Goal: Task Accomplishment & Management: Complete application form

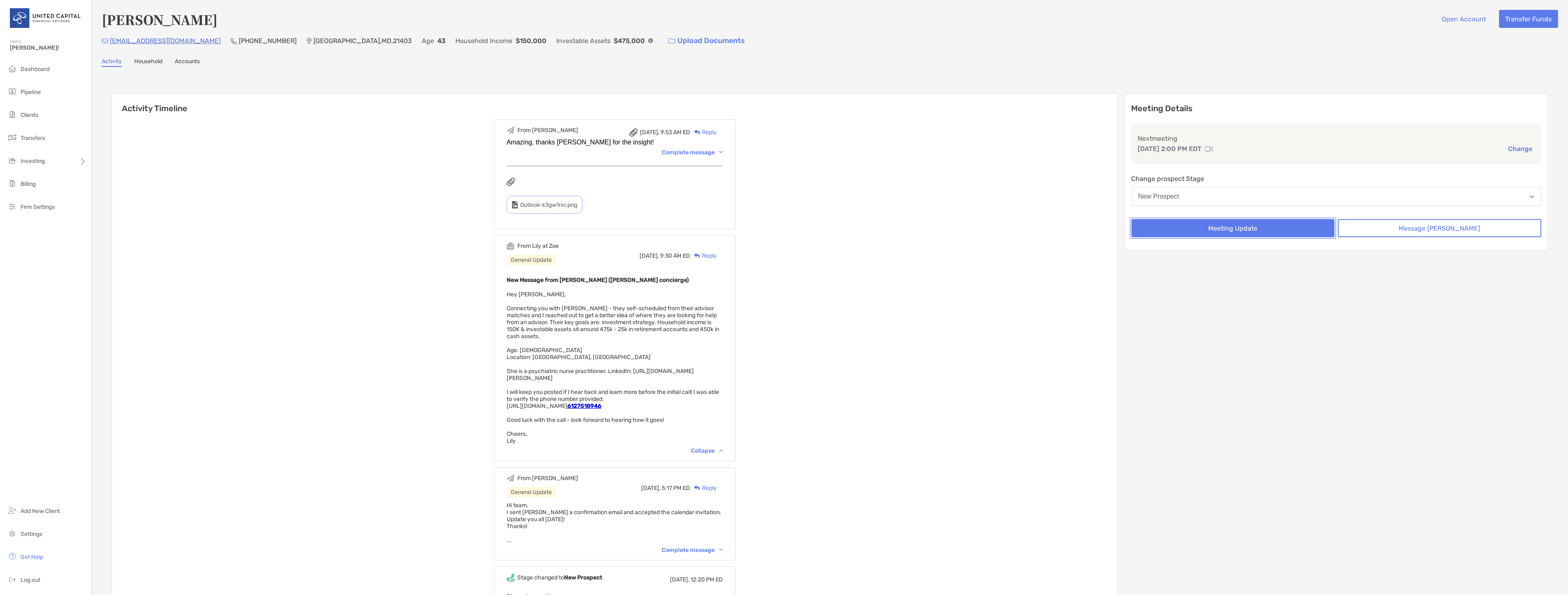
click at [1303, 233] on button "Meeting Update" at bounding box center [1233, 228] width 203 height 18
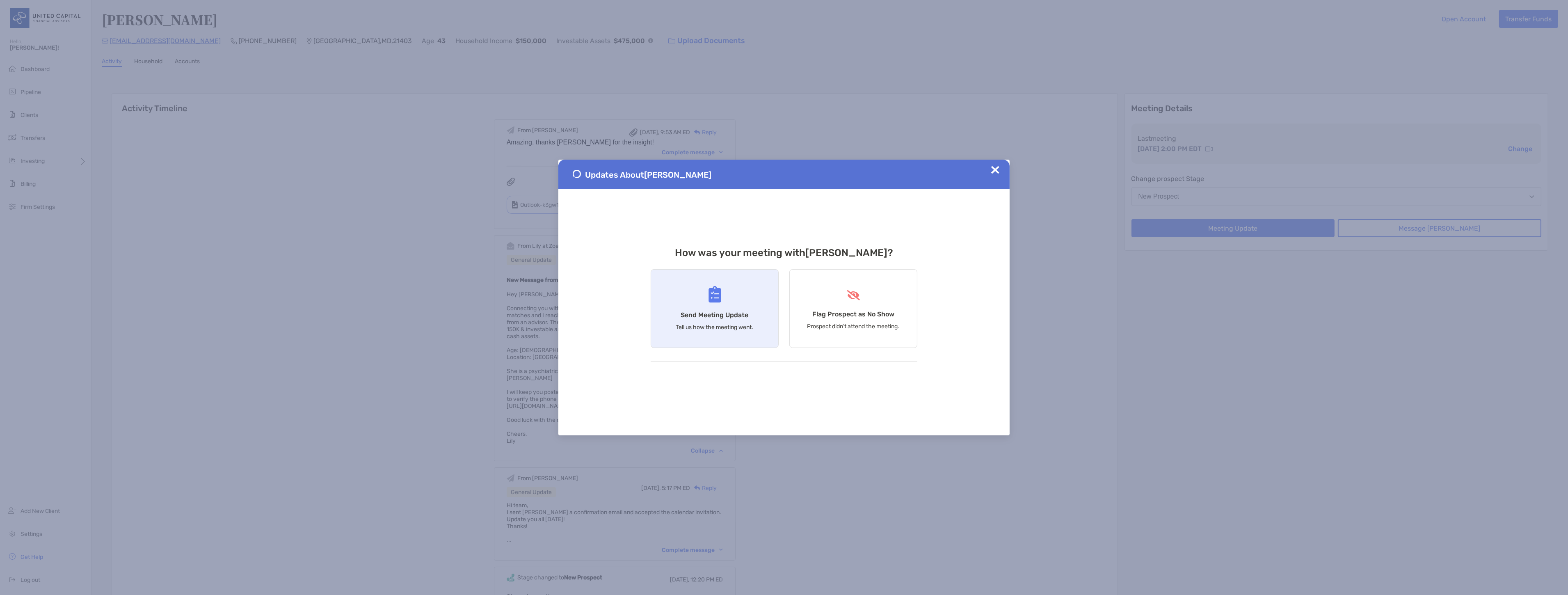
click at [723, 307] on div "Send Meeting Update Tell us how the meeting went." at bounding box center [715, 308] width 128 height 79
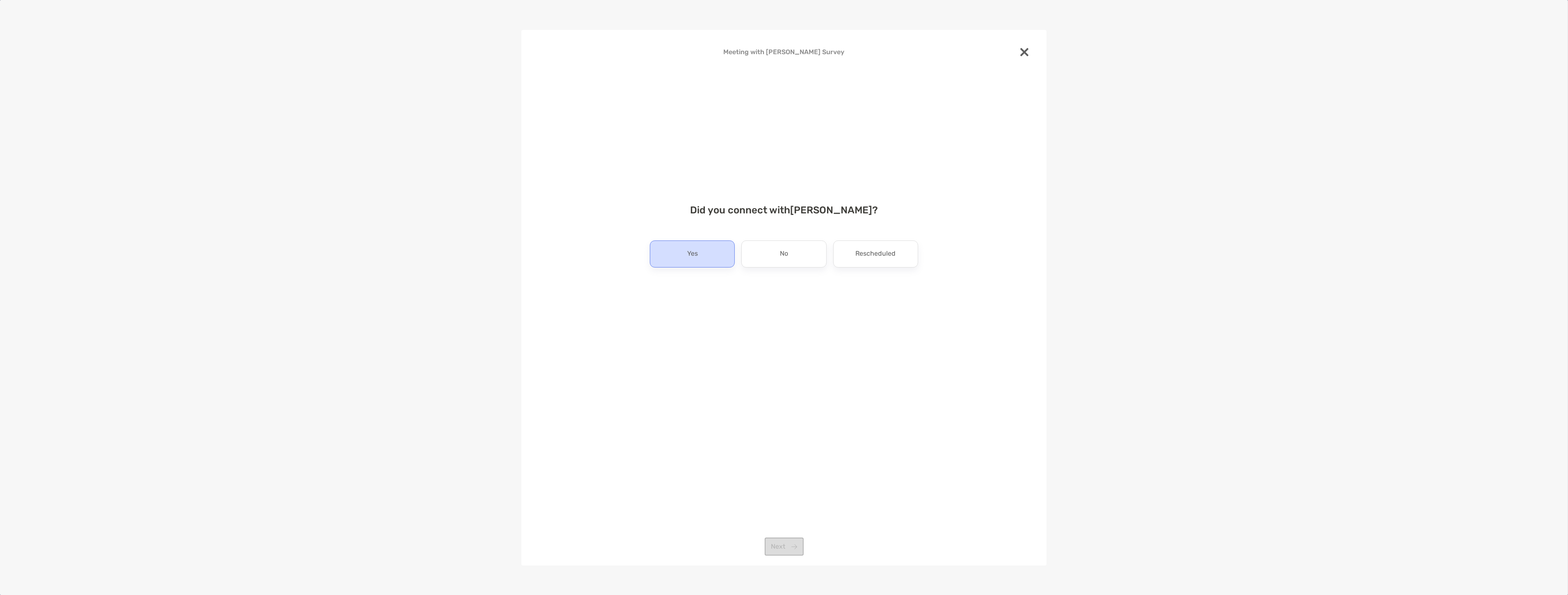
click at [709, 260] on div "Yes" at bounding box center [693, 254] width 85 height 27
click at [798, 540] on button "Next" at bounding box center [784, 547] width 39 height 18
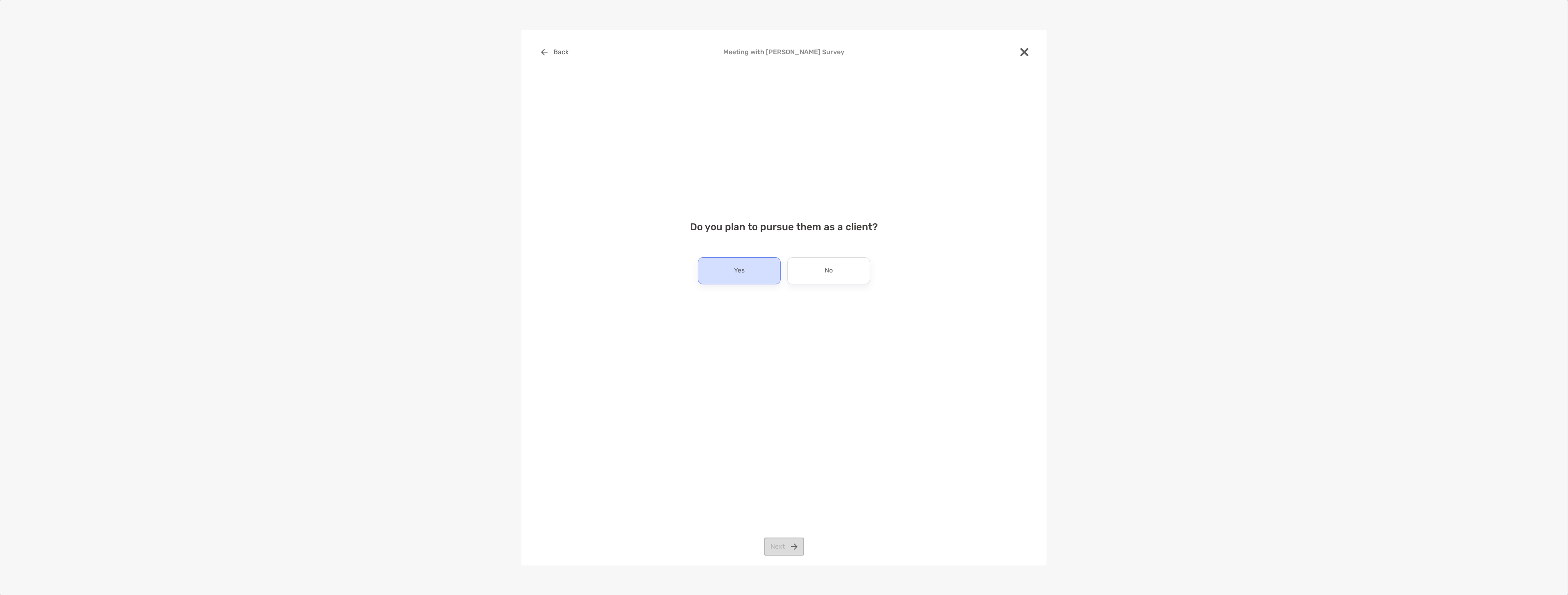
click at [760, 276] on div "Yes" at bounding box center [739, 271] width 83 height 27
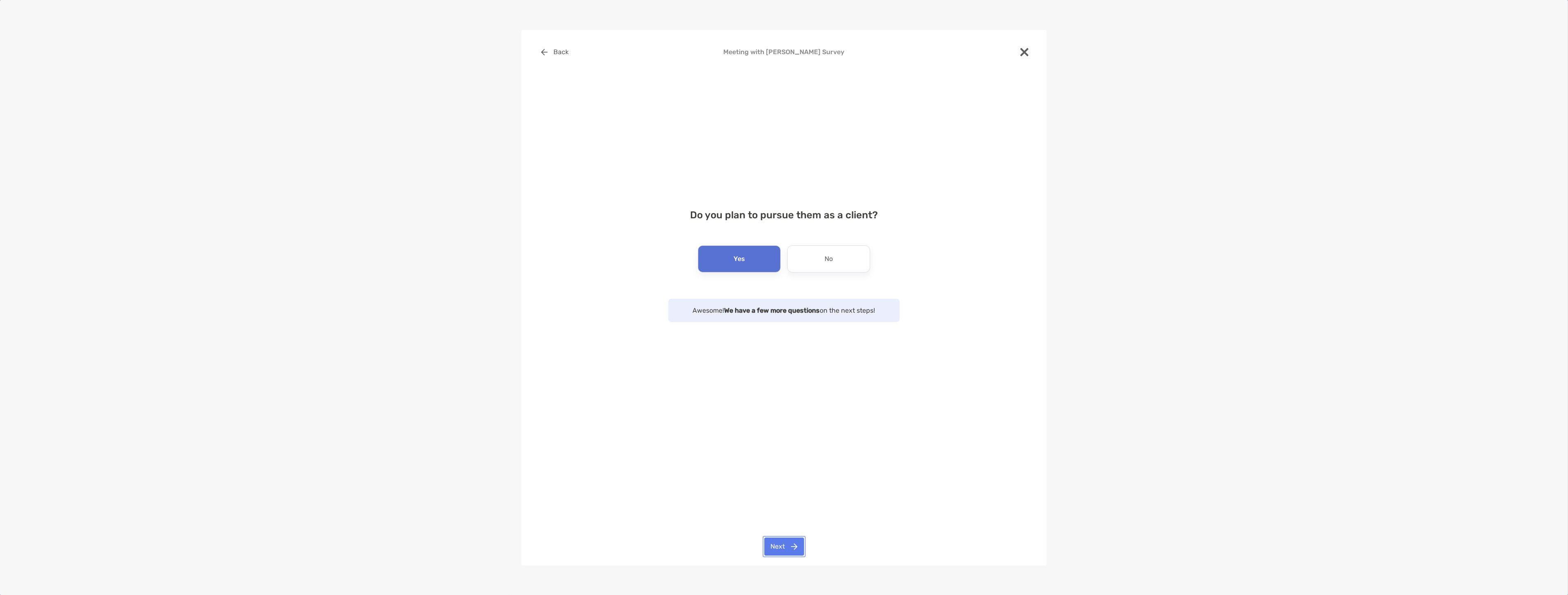
click at [789, 544] on button "Next" at bounding box center [784, 547] width 40 height 18
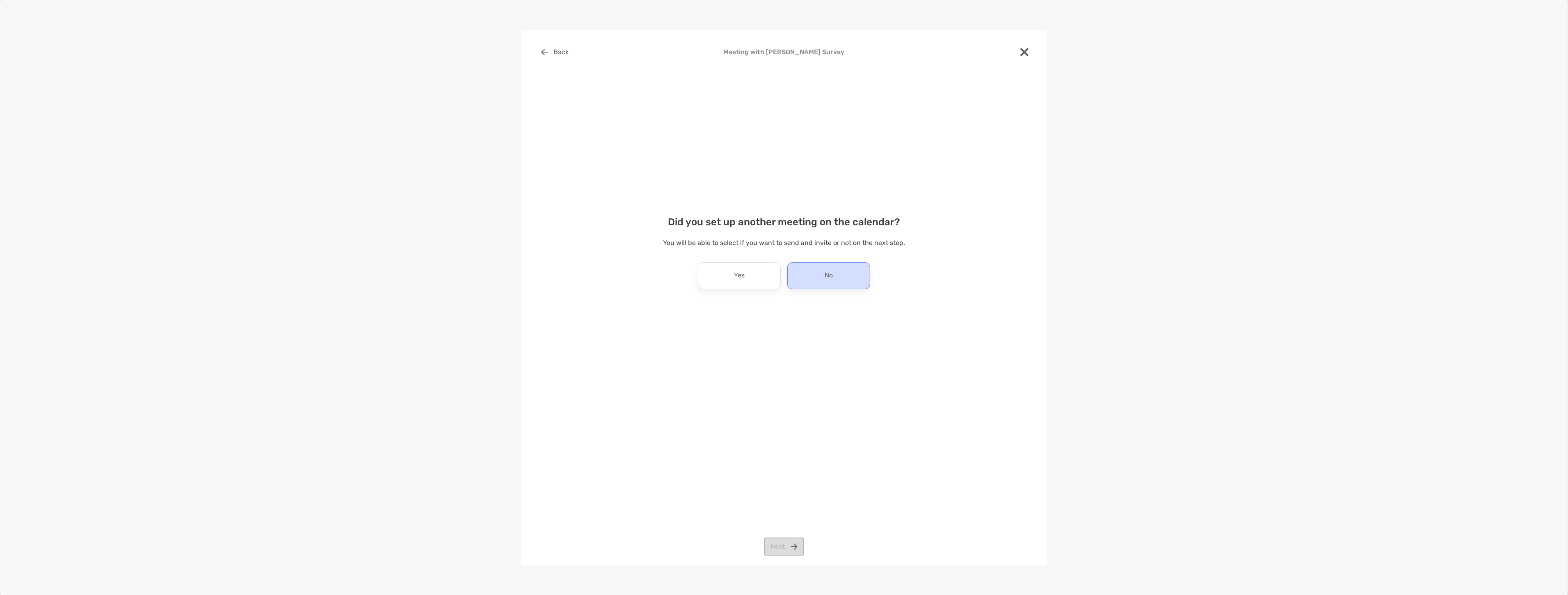
click at [813, 269] on div "No" at bounding box center [828, 276] width 83 height 27
click at [776, 540] on button "Next" at bounding box center [784, 547] width 40 height 18
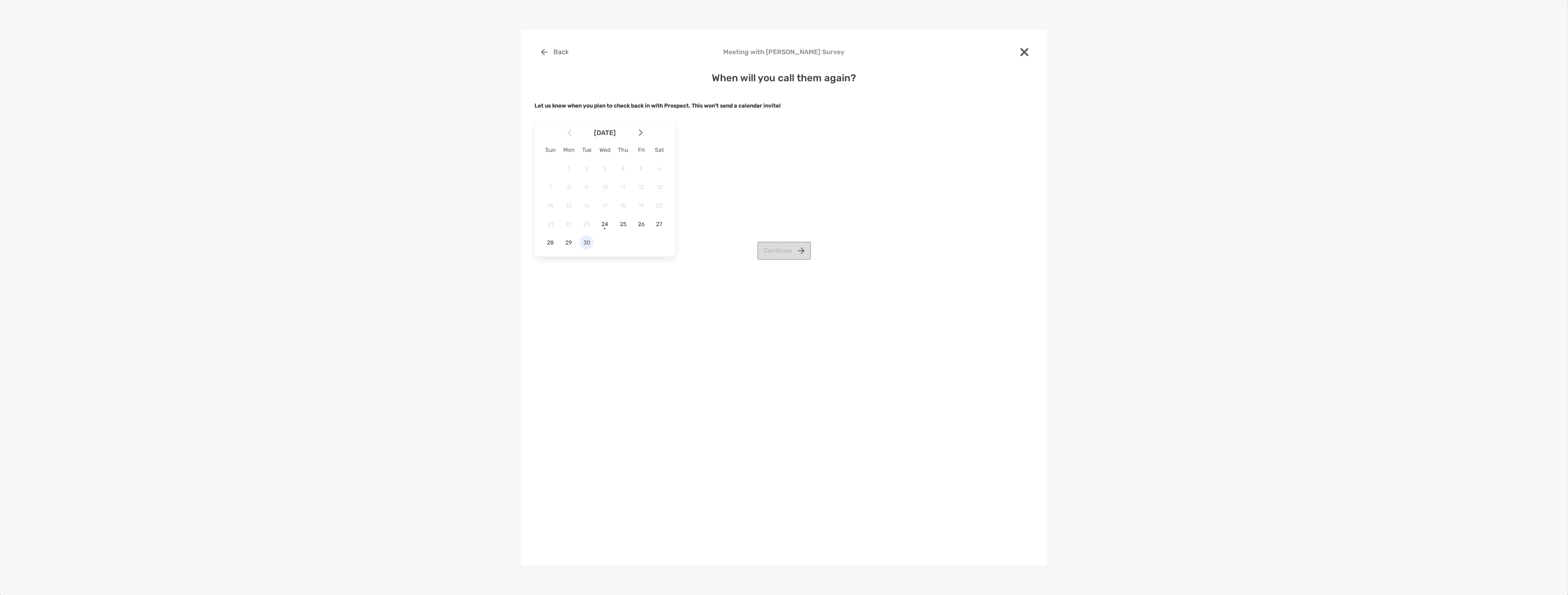
click at [586, 240] on span "30" at bounding box center [586, 242] width 14 height 7
click at [781, 244] on button "Continue" at bounding box center [784, 251] width 54 height 18
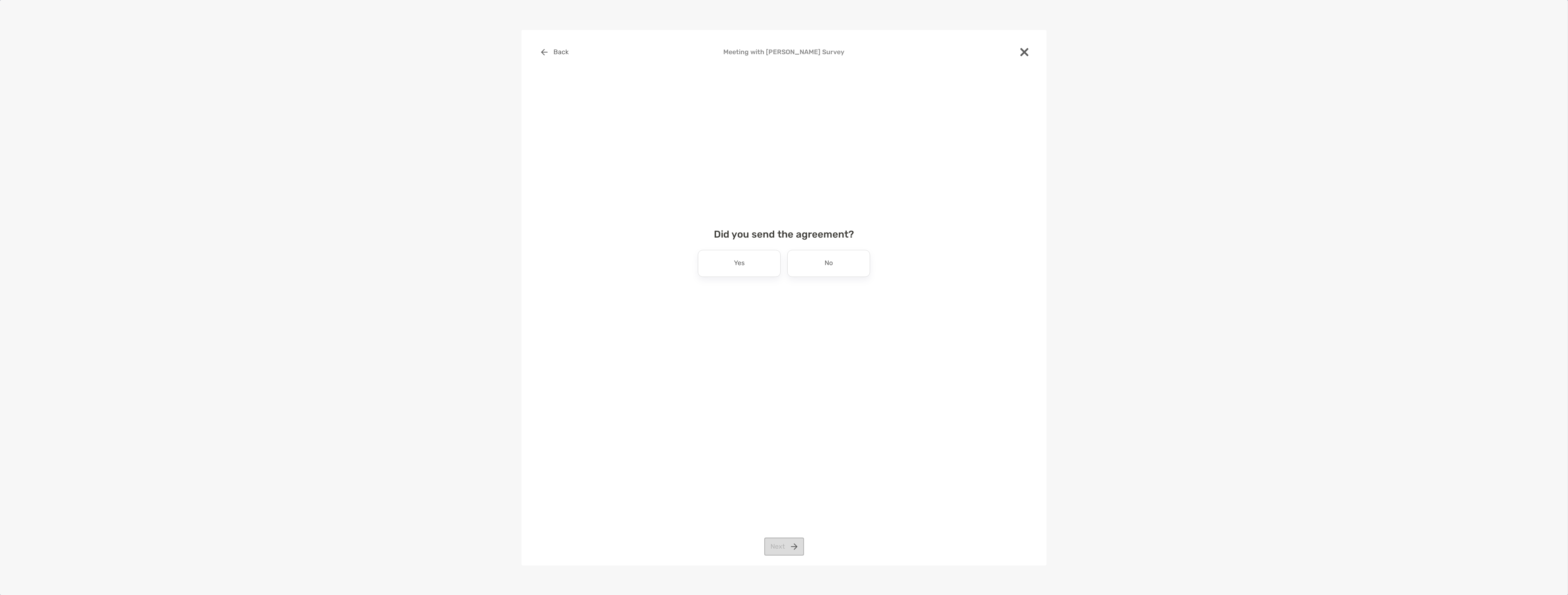
click at [693, 270] on div "Yes No" at bounding box center [784, 263] width 268 height 27
click at [712, 262] on div "Yes" at bounding box center [739, 263] width 83 height 27
click at [792, 551] on button "Next" at bounding box center [784, 547] width 40 height 18
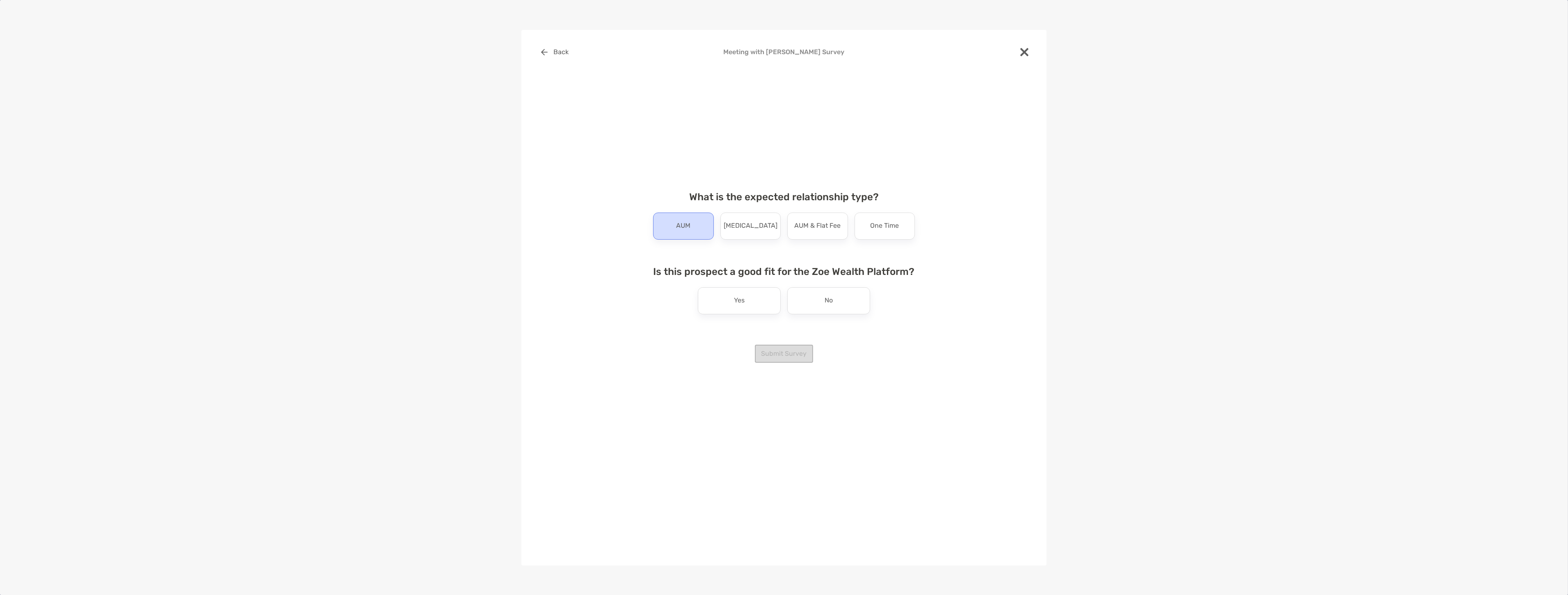
click at [696, 213] on div "AUM" at bounding box center [684, 226] width 61 height 27
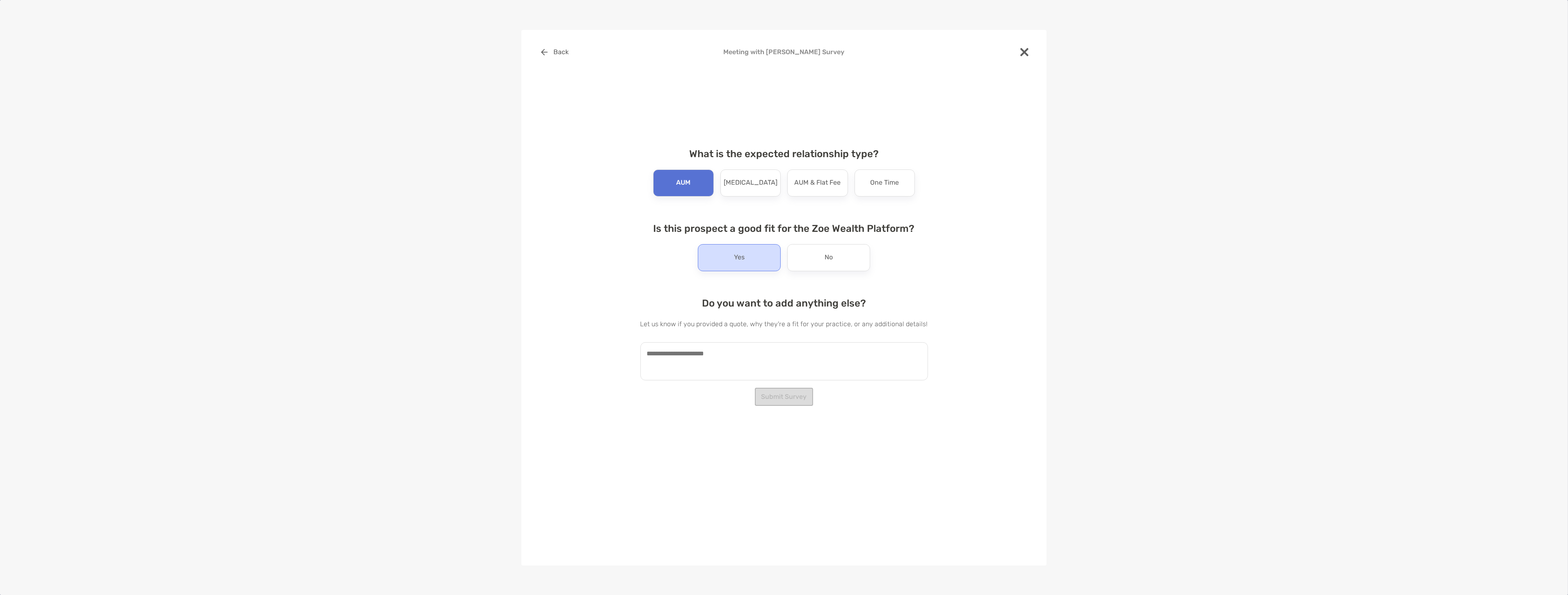
click at [723, 262] on div "Yes" at bounding box center [739, 258] width 83 height 27
click at [711, 347] on textarea at bounding box center [784, 361] width 287 height 38
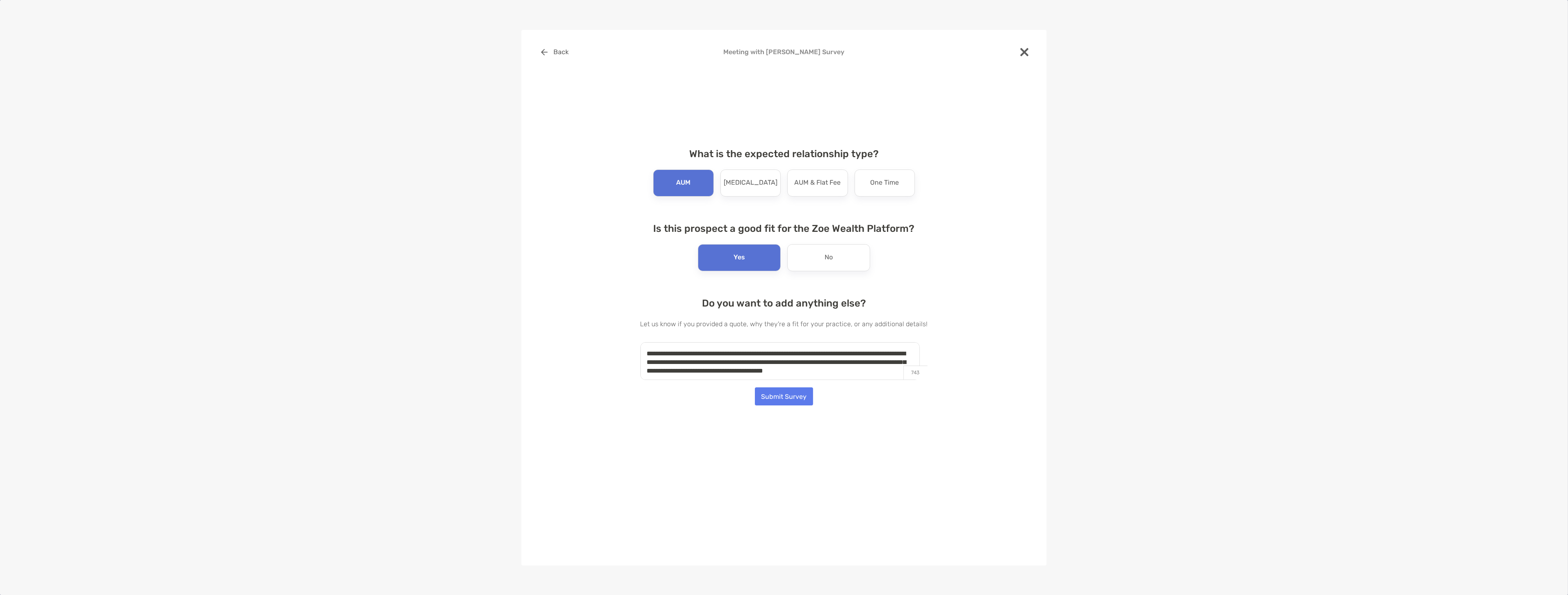
click at [714, 367] on textarea "**********" at bounding box center [780, 361] width 279 height 38
click at [794, 361] on textarea "**********" at bounding box center [780, 361] width 279 height 38
click at [785, 365] on textarea "**********" at bounding box center [780, 361] width 279 height 38
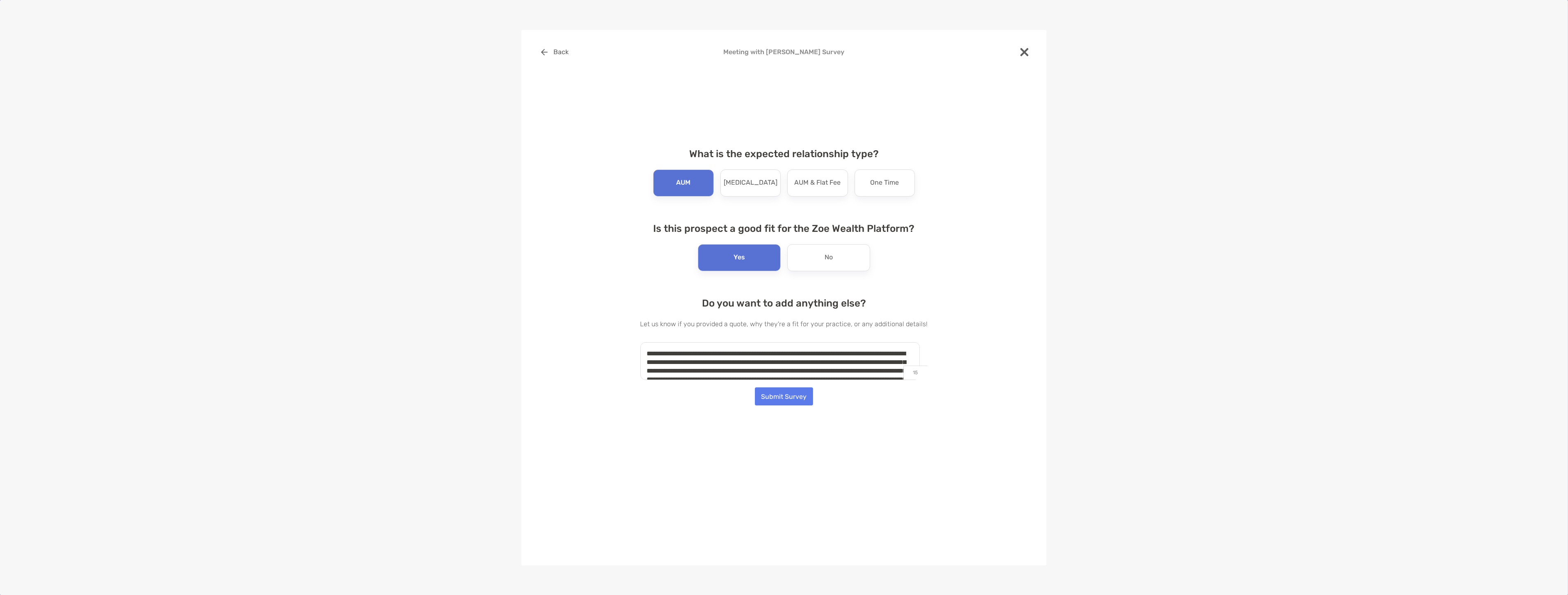
drag, startPoint x: 774, startPoint y: 351, endPoint x: 687, endPoint y: 348, distance: 87.1
click at [688, 349] on textarea "**********" at bounding box center [780, 361] width 279 height 38
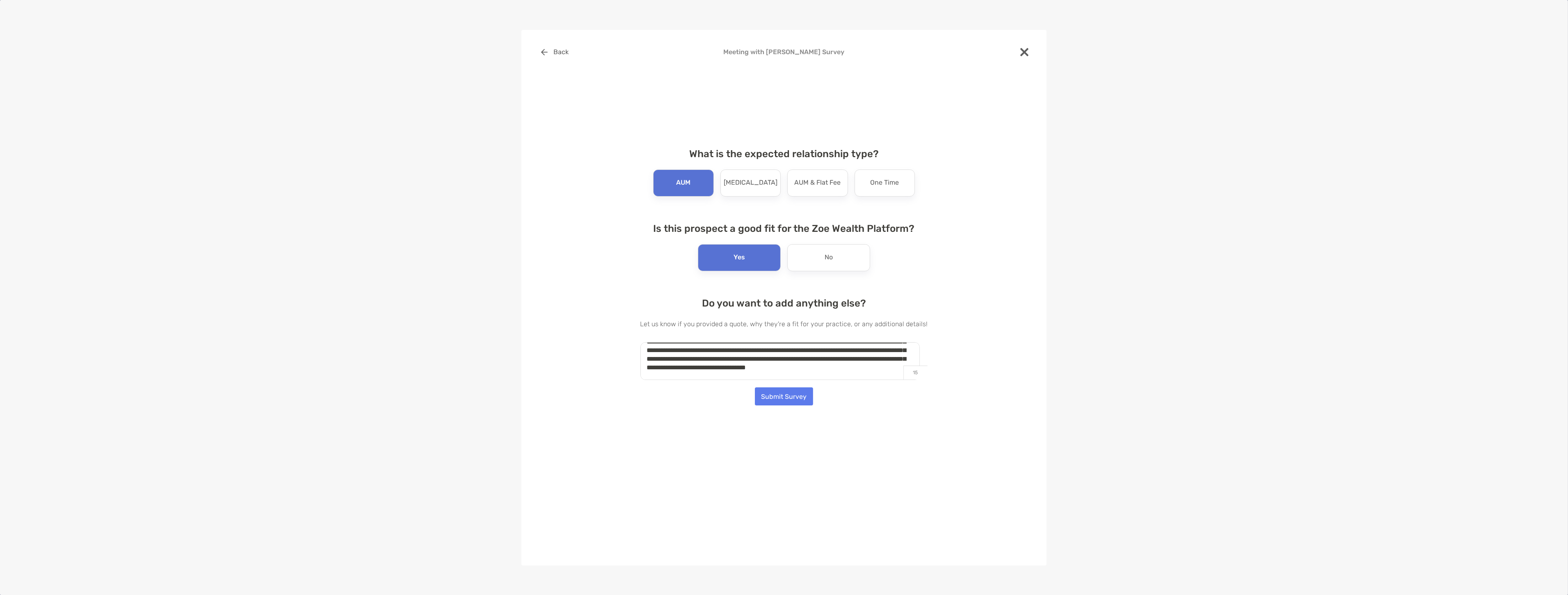
scroll to position [66, 0]
click at [727, 363] on textarea "**********" at bounding box center [780, 361] width 279 height 38
type textarea "**********"
click at [806, 396] on button "Submit Survey" at bounding box center [784, 396] width 58 height 18
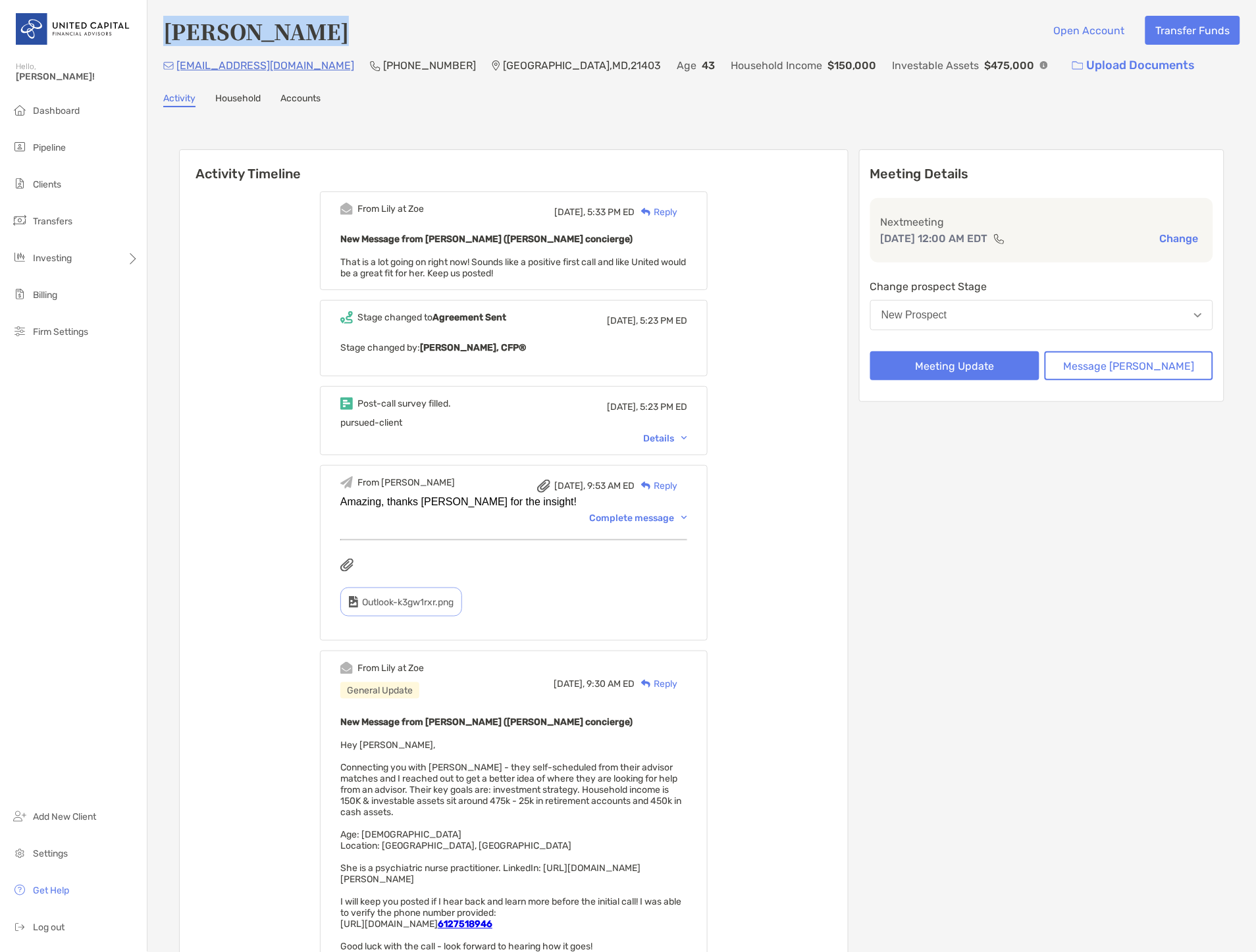
drag, startPoint x: 304, startPoint y: 35, endPoint x: 169, endPoint y: 45, distance: 135.4
click at [169, 45] on div "Kristin Kelly Open Account Transfer Funds" at bounding box center [701, 30] width 1077 height 30
copy h4 "[PERSON_NAME]"
drag, startPoint x: 271, startPoint y: 64, endPoint x: 178, endPoint y: 73, distance: 93.4
click at [178, 73] on div "krstn.k@gmail.com (612) 751-8946 Highland Beach , MD , 21403 Age 43 Household I…" at bounding box center [701, 65] width 1077 height 28
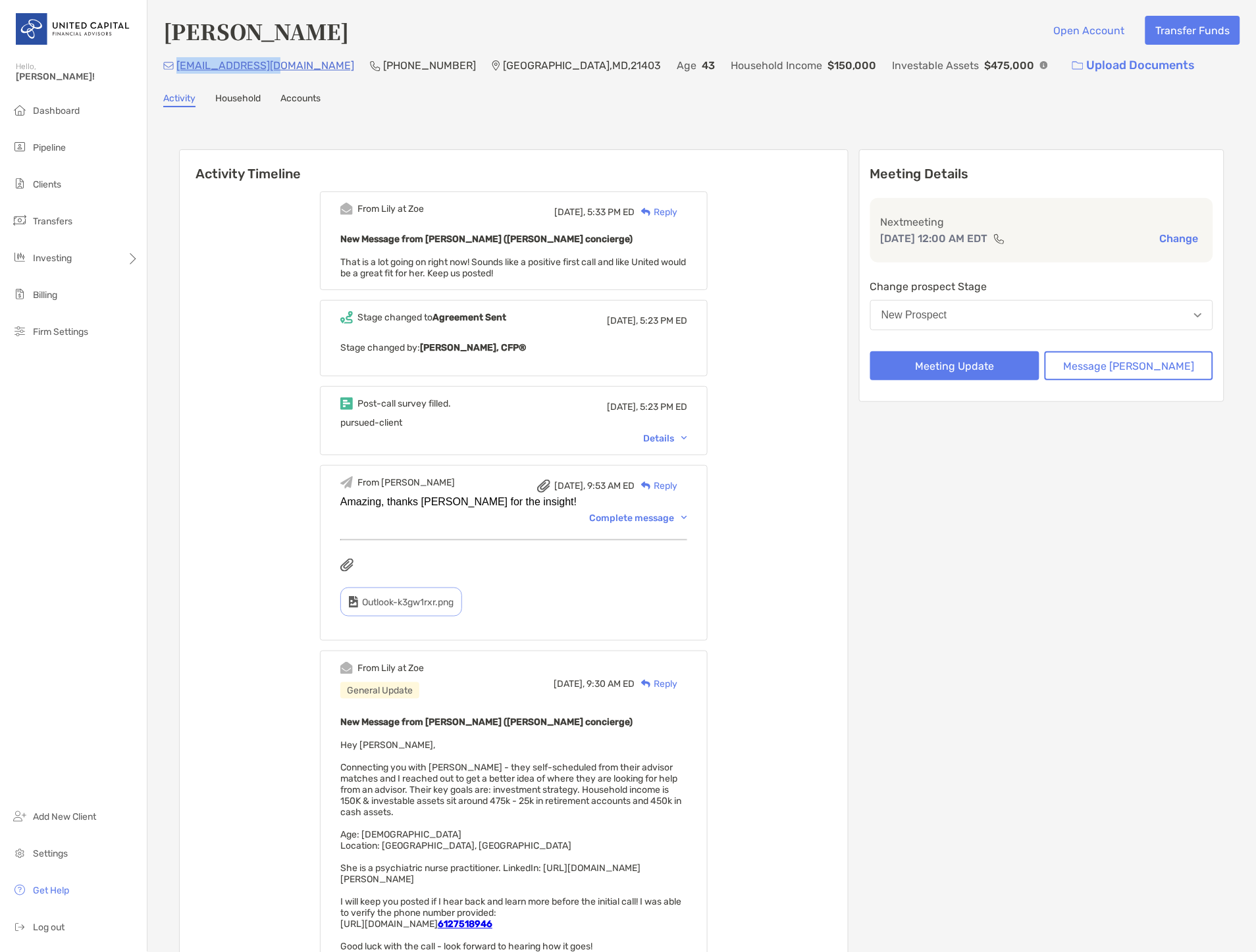
copy p "[EMAIL_ADDRESS][DOMAIN_NAME]"
drag, startPoint x: 369, startPoint y: 62, endPoint x: 298, endPoint y: 66, distance: 71.1
click at [383, 66] on p "[PHONE_NUMBER]" at bounding box center [429, 65] width 93 height 17
copy p "[PHONE_NUMBER]"
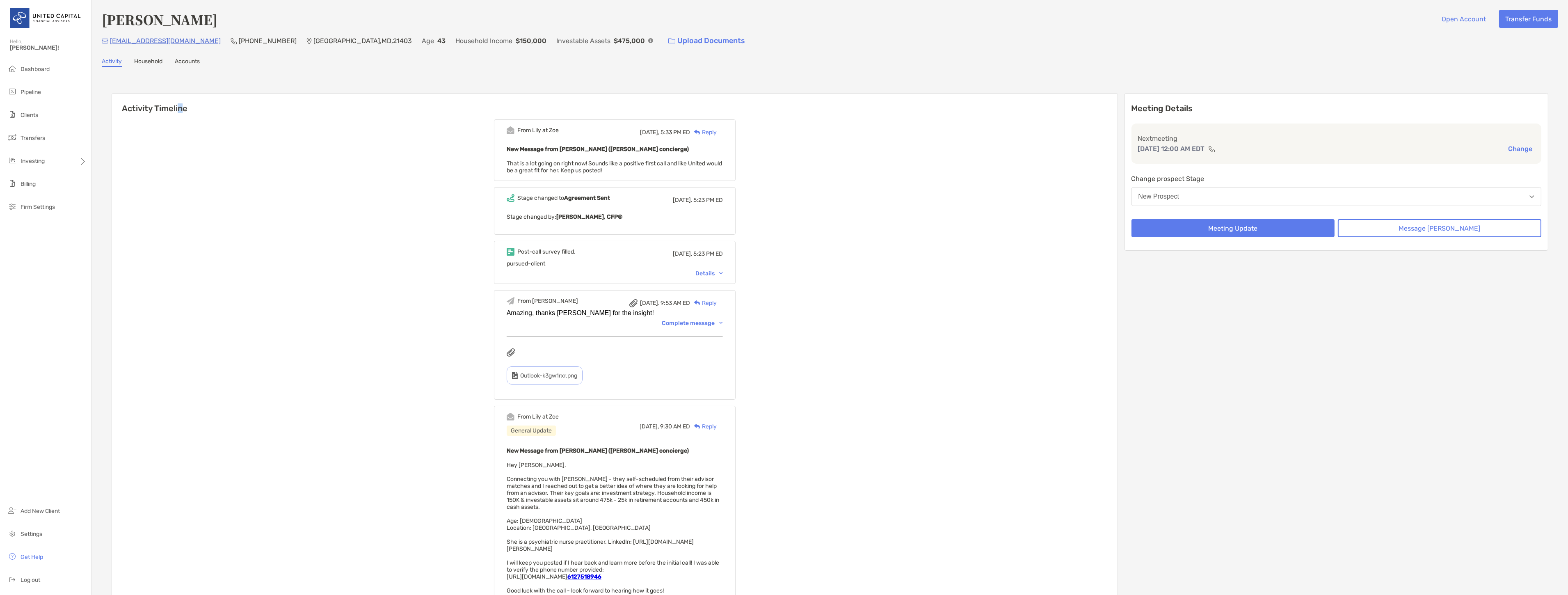
click at [181, 71] on div "Kristin Kelly Open Account Transfer Funds krstn.k@gmail.com (612) 751-8946 High…" at bounding box center [830, 440] width 1476 height 879
click at [172, 40] on div "krstn.k@gmail.com (612) 751-8946 Highland Beach , MD , 21403 Age 43 Household I…" at bounding box center [830, 41] width 1457 height 18
drag, startPoint x: 173, startPoint y: 42, endPoint x: 109, endPoint y: 44, distance: 64.0
click at [109, 44] on div "krstn.k@gmail.com (612) 751-8946 Highland Beach , MD , 21403 Age 43 Household I…" at bounding box center [830, 41] width 1457 height 18
copy p "[EMAIL_ADDRESS][DOMAIN_NAME]"
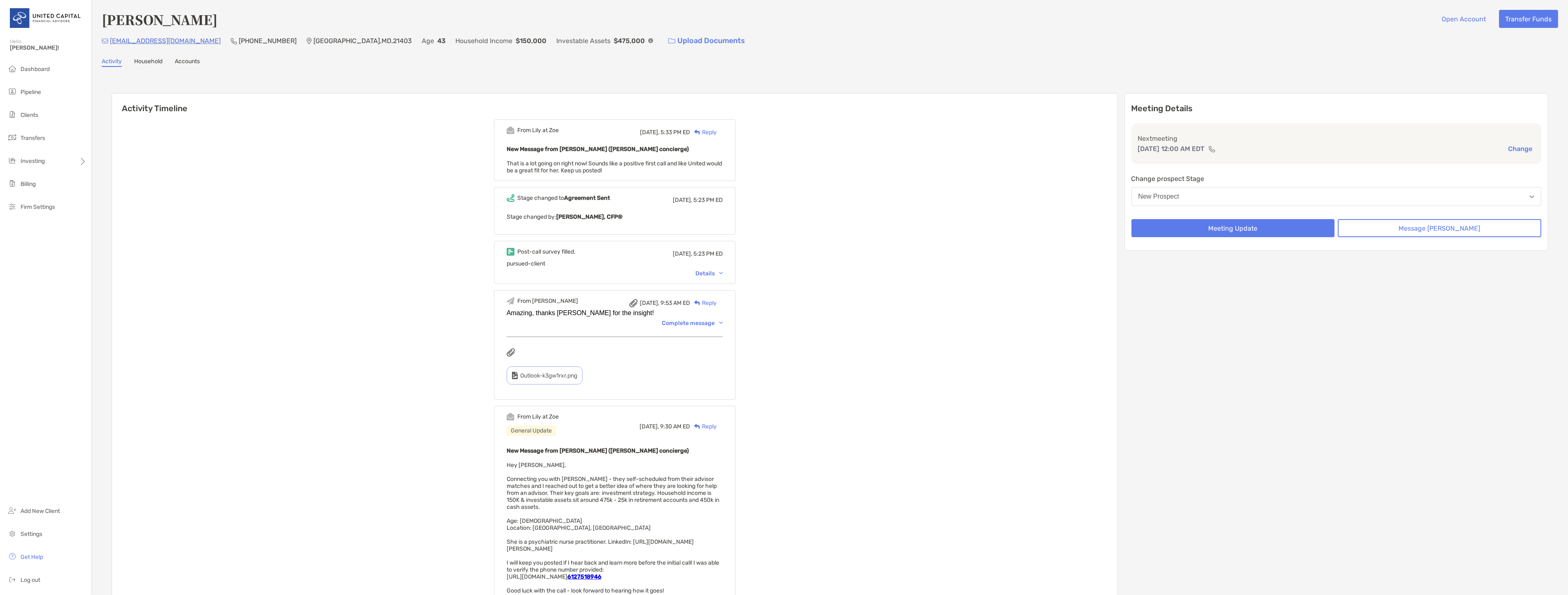
click at [723, 272] on div "Details" at bounding box center [709, 273] width 27 height 7
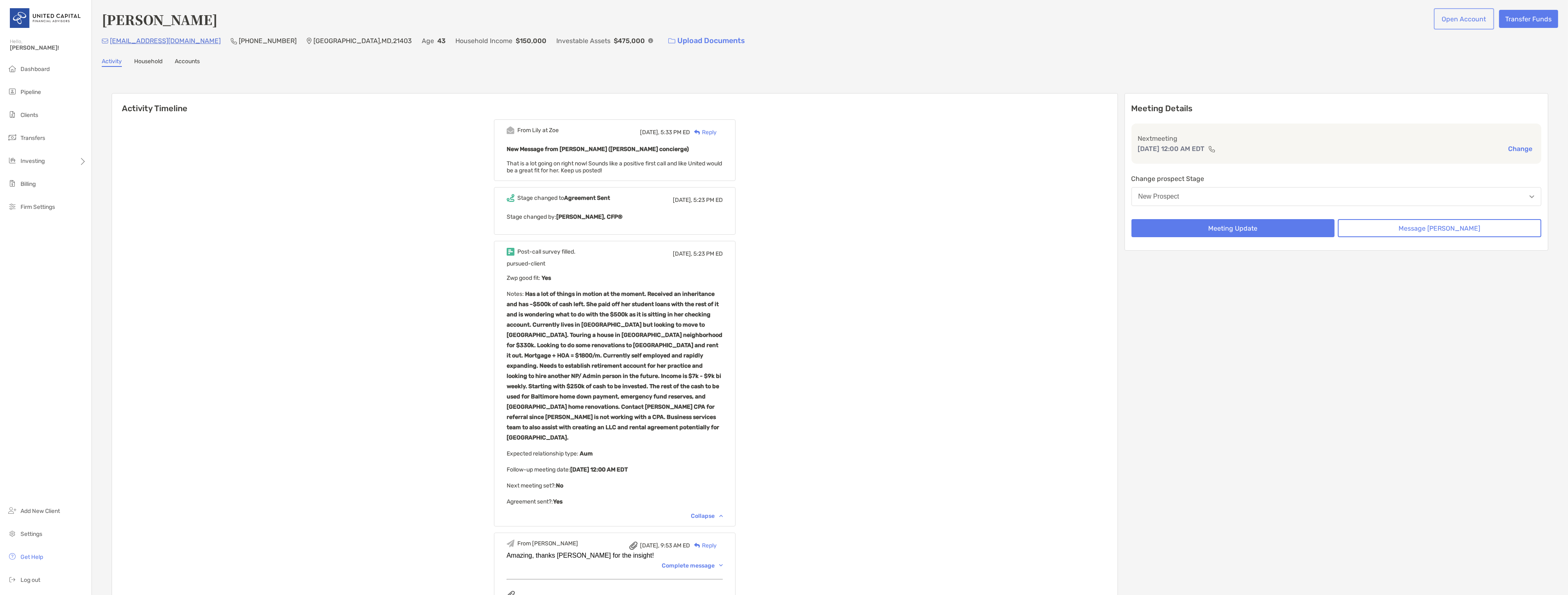
click at [1450, 21] on button "Open Account" at bounding box center [1464, 19] width 57 height 18
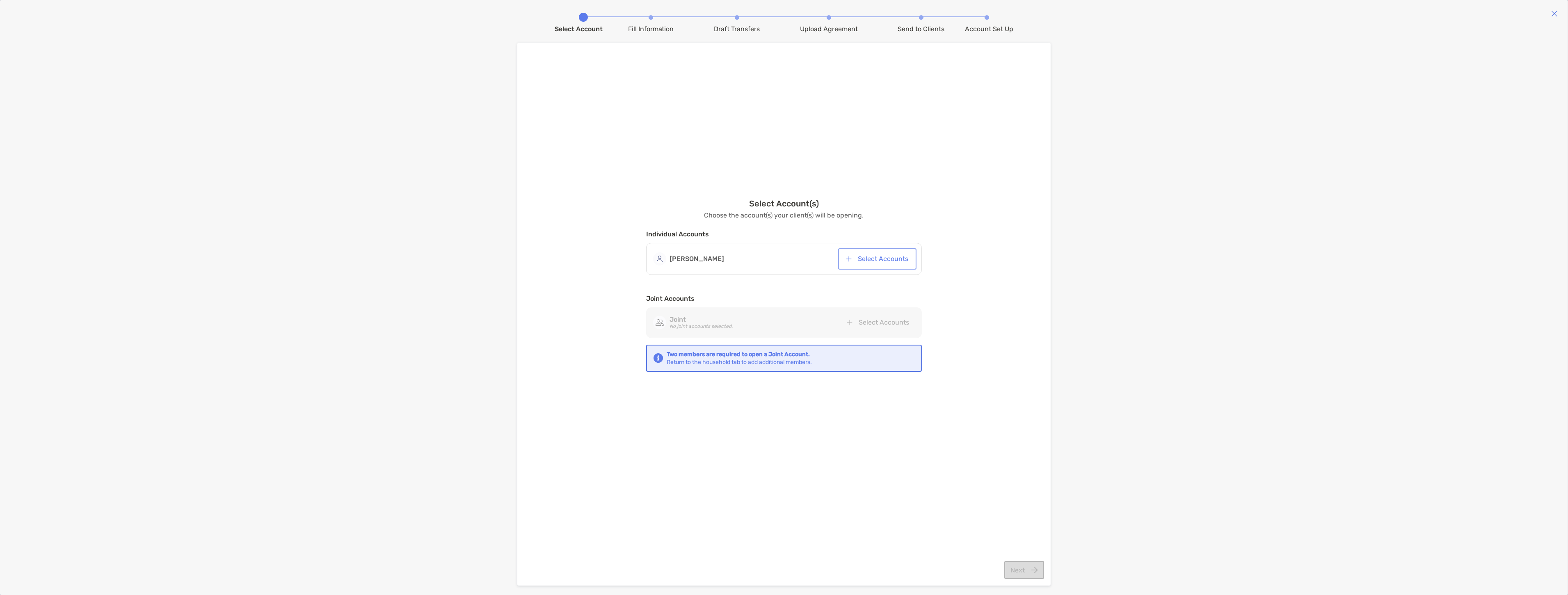
click at [864, 260] on button "Select Accounts" at bounding box center [877, 259] width 75 height 18
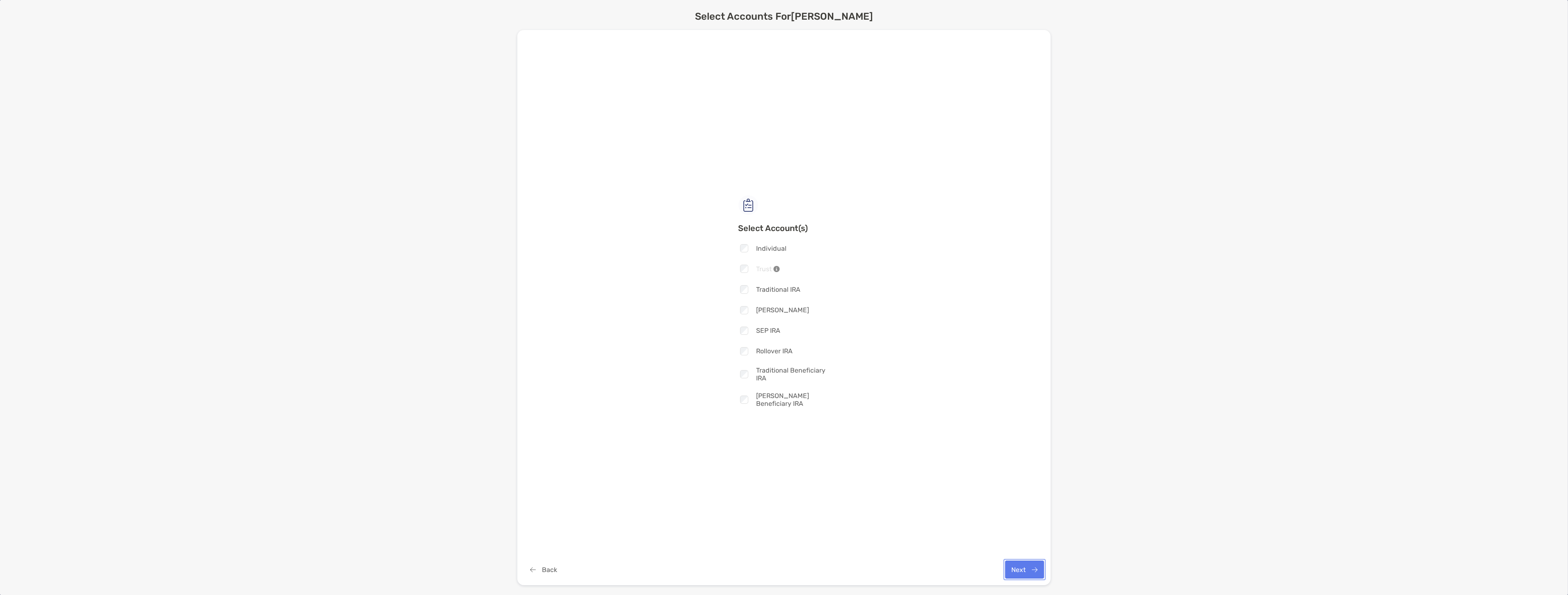
click at [1017, 568] on button "Next" at bounding box center [1024, 570] width 39 height 18
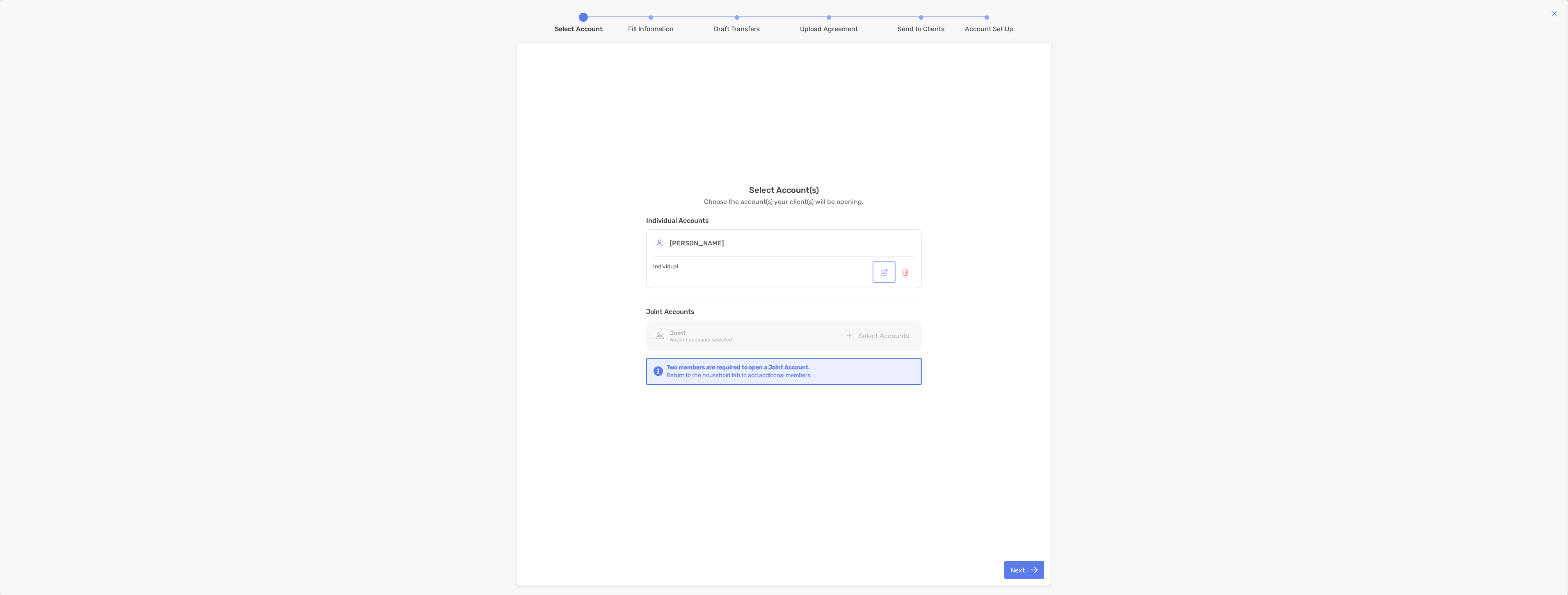
click at [880, 272] on button "button" at bounding box center [884, 272] width 19 height 18
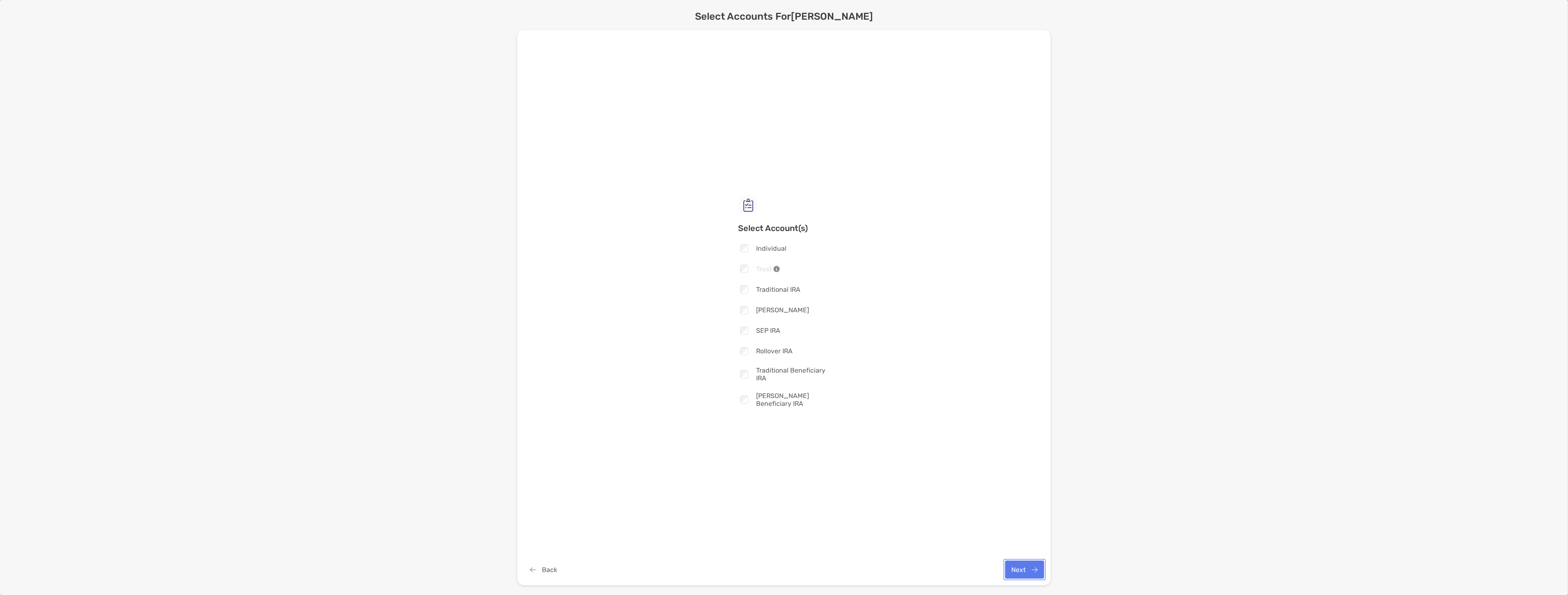
click at [1021, 573] on button "Next" at bounding box center [1024, 570] width 39 height 18
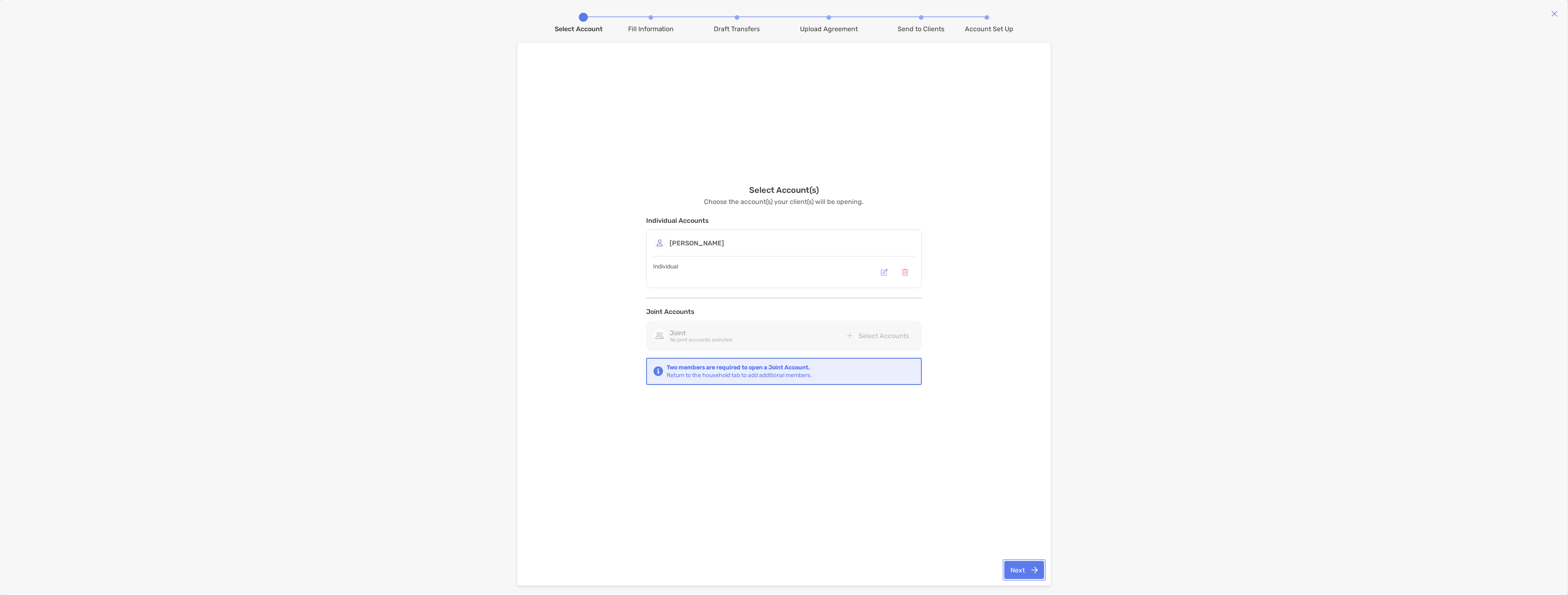
click at [1020, 572] on button "Next" at bounding box center [1024, 570] width 40 height 18
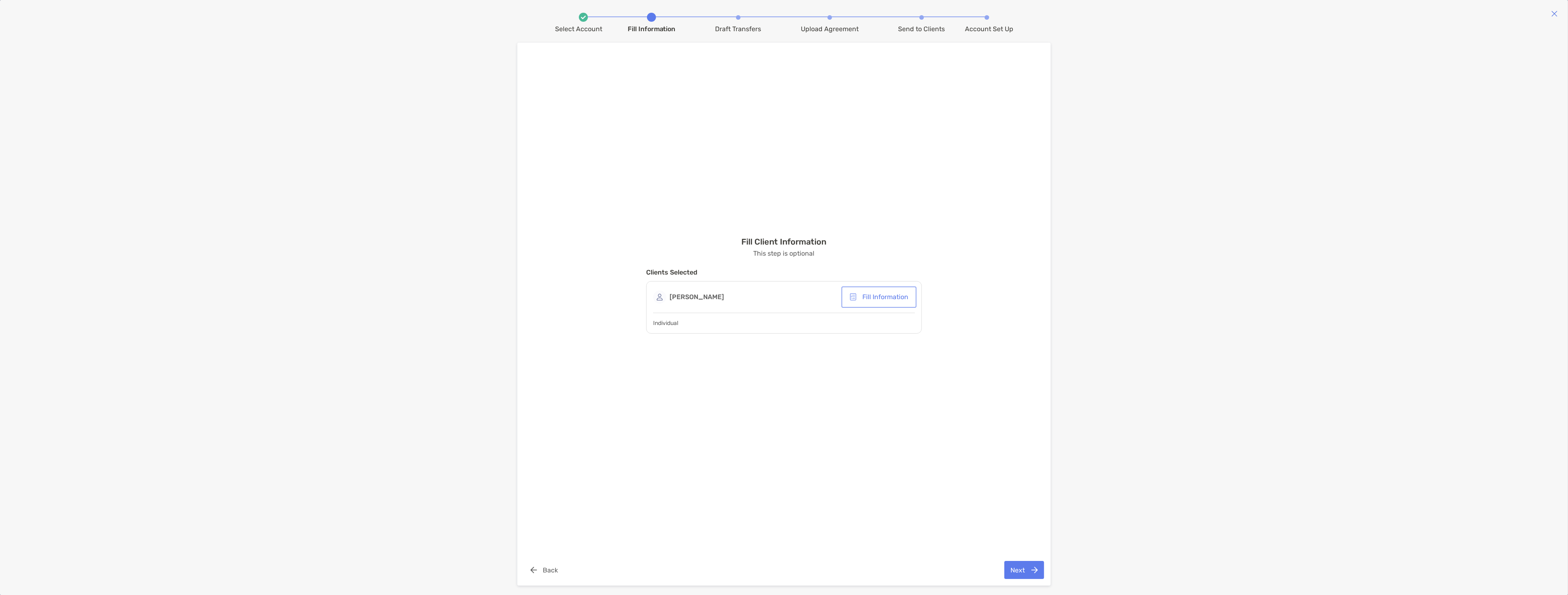
click at [875, 298] on button "Fill Information" at bounding box center [879, 297] width 72 height 18
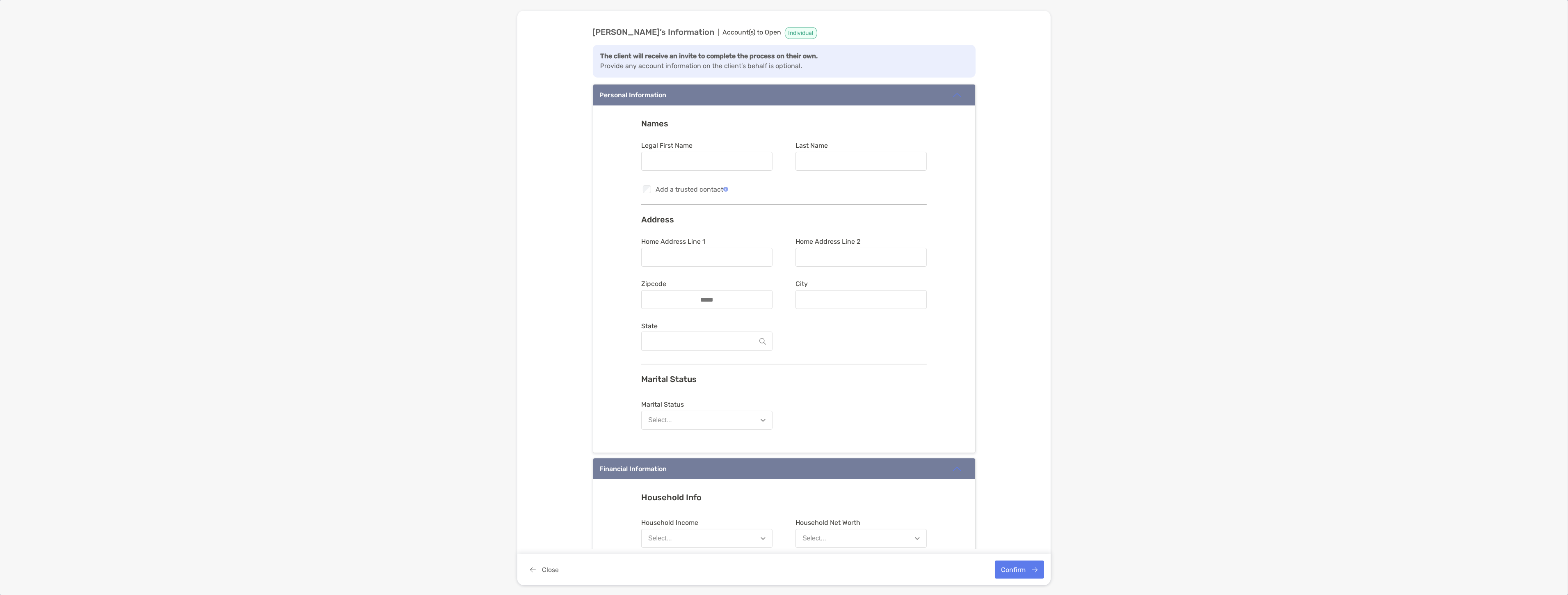
click at [733, 167] on div at bounding box center [707, 161] width 131 height 19
click at [733, 165] on input "Legal First Name" at bounding box center [707, 161] width 130 height 7
type input "*******"
type input "*****"
click at [699, 297] on input "Zipcode" at bounding box center [707, 300] width 66 height 7
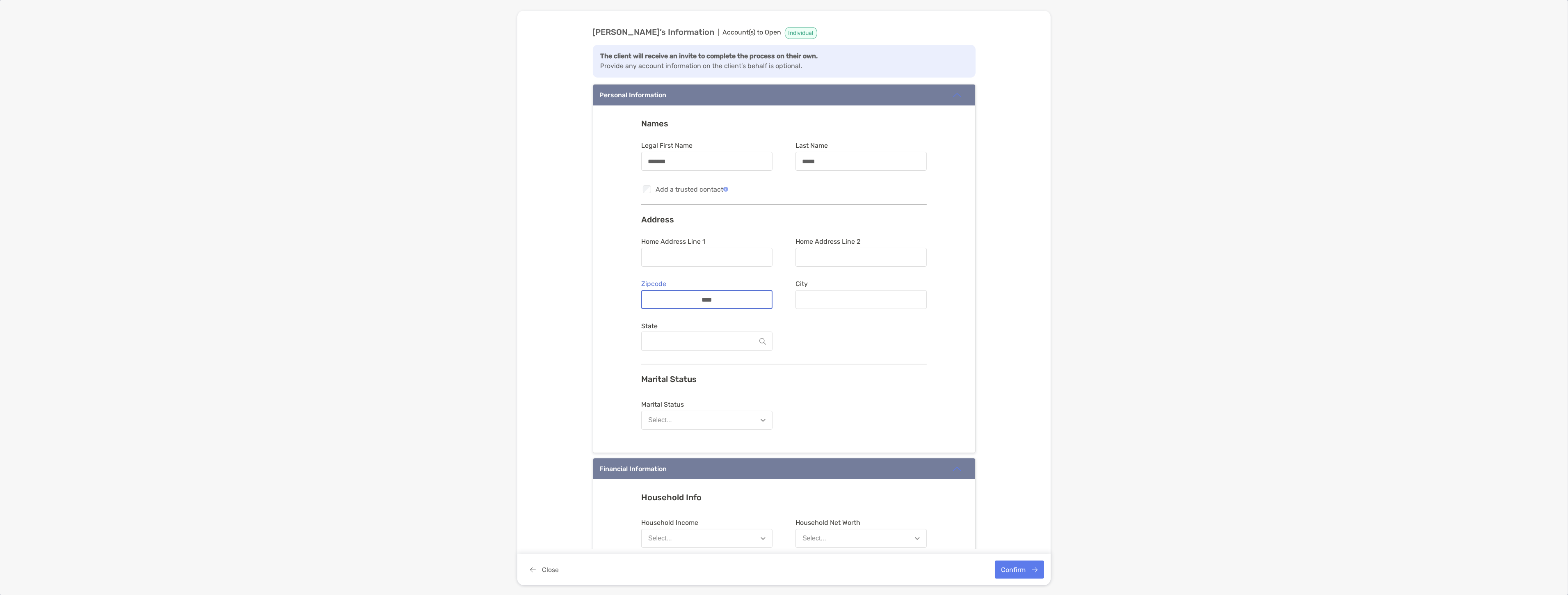
type input "*****"
type input "**********"
type input "********"
type input "*****"
click at [813, 334] on form "**********" at bounding box center [783, 295] width 285 height 116
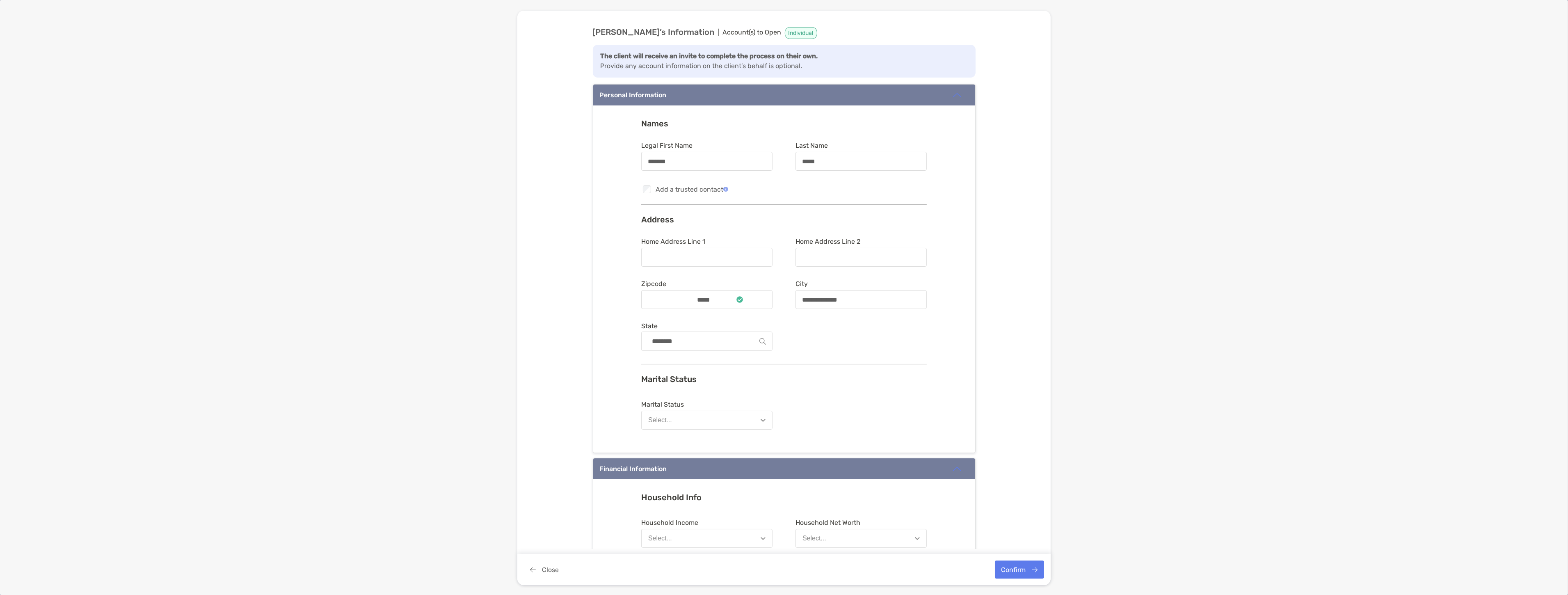
click at [721, 417] on button "Select..." at bounding box center [707, 420] width 131 height 19
click at [794, 390] on div "Marital Status Marital Status Select... Single Married Divorced Widowed" at bounding box center [783, 406] width 285 height 62
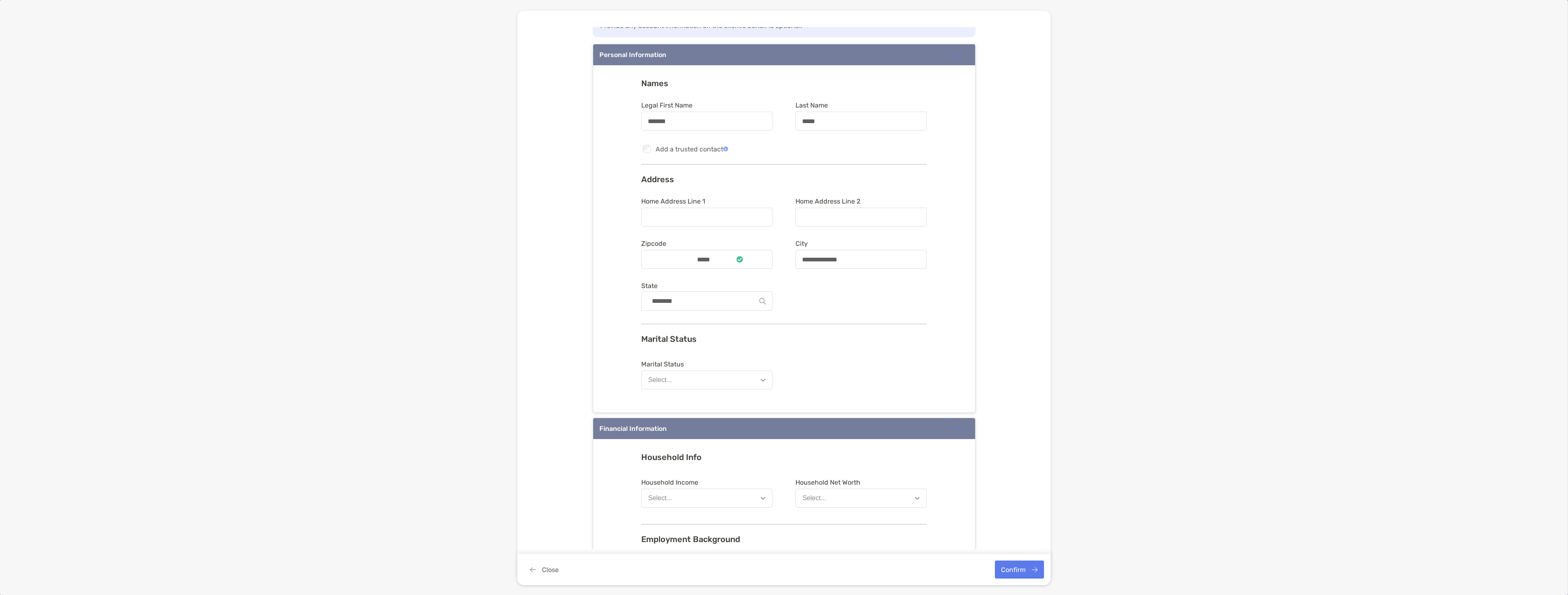
scroll to position [182, 0]
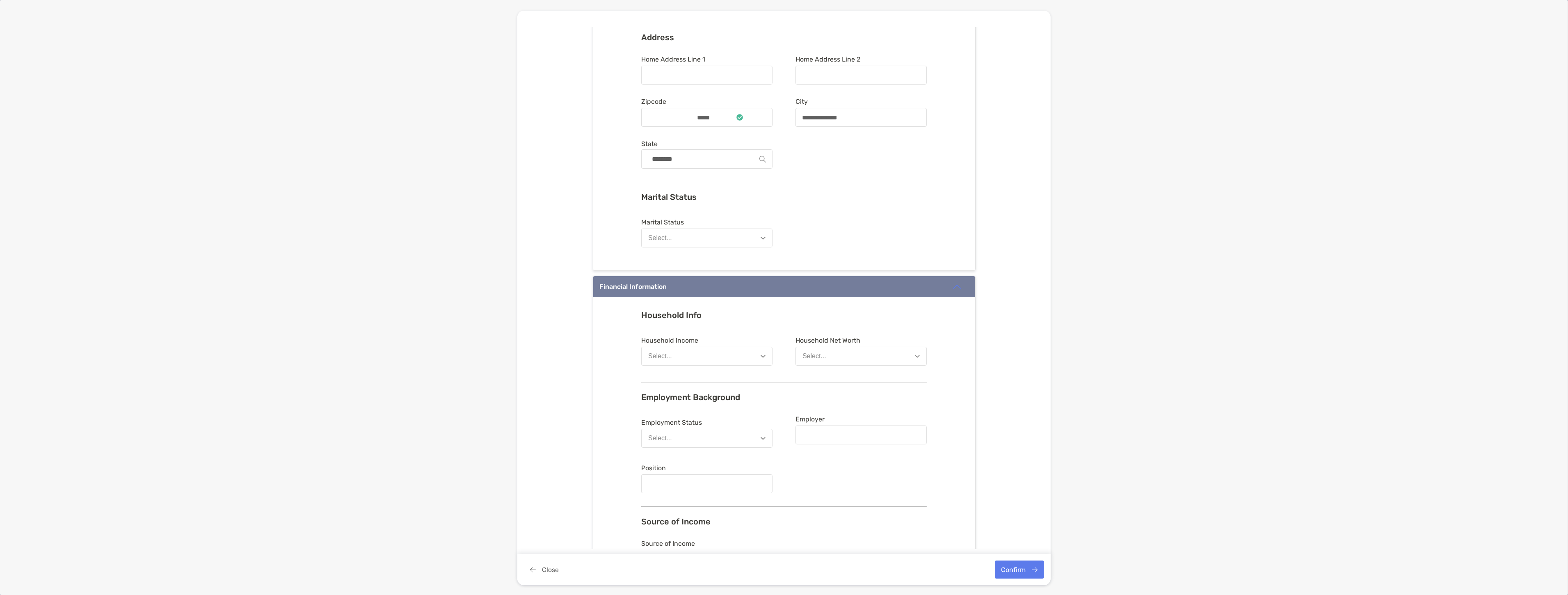
click at [716, 363] on button "Select..." at bounding box center [707, 356] width 131 height 19
click at [719, 437] on button "$100,001 - $200,000" at bounding box center [707, 440] width 130 height 21
click at [847, 354] on button "Select..." at bounding box center [861, 356] width 131 height 19
click at [863, 458] on div "$500,001 - $1,000,000" at bounding box center [835, 462] width 66 height 7
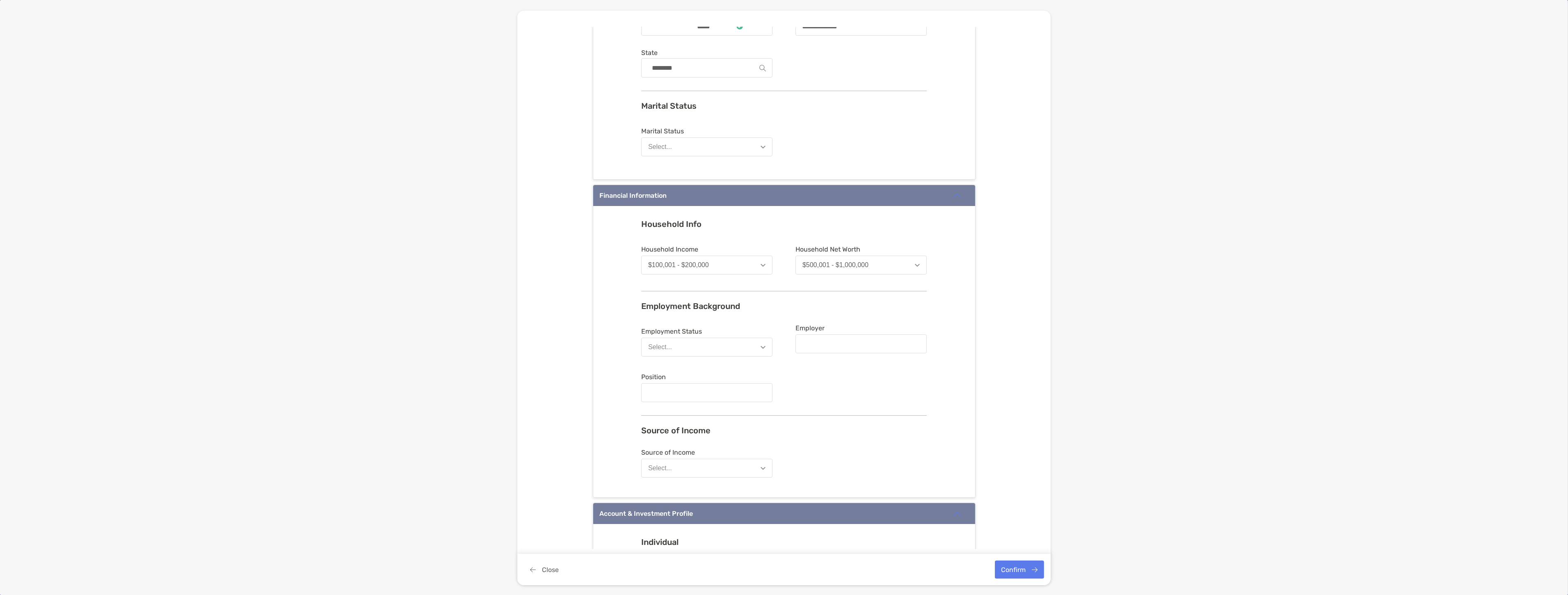
click at [714, 346] on button "Select..." at bounding box center [707, 347] width 131 height 19
click at [699, 449] on button "Self Employed" at bounding box center [707, 452] width 130 height 21
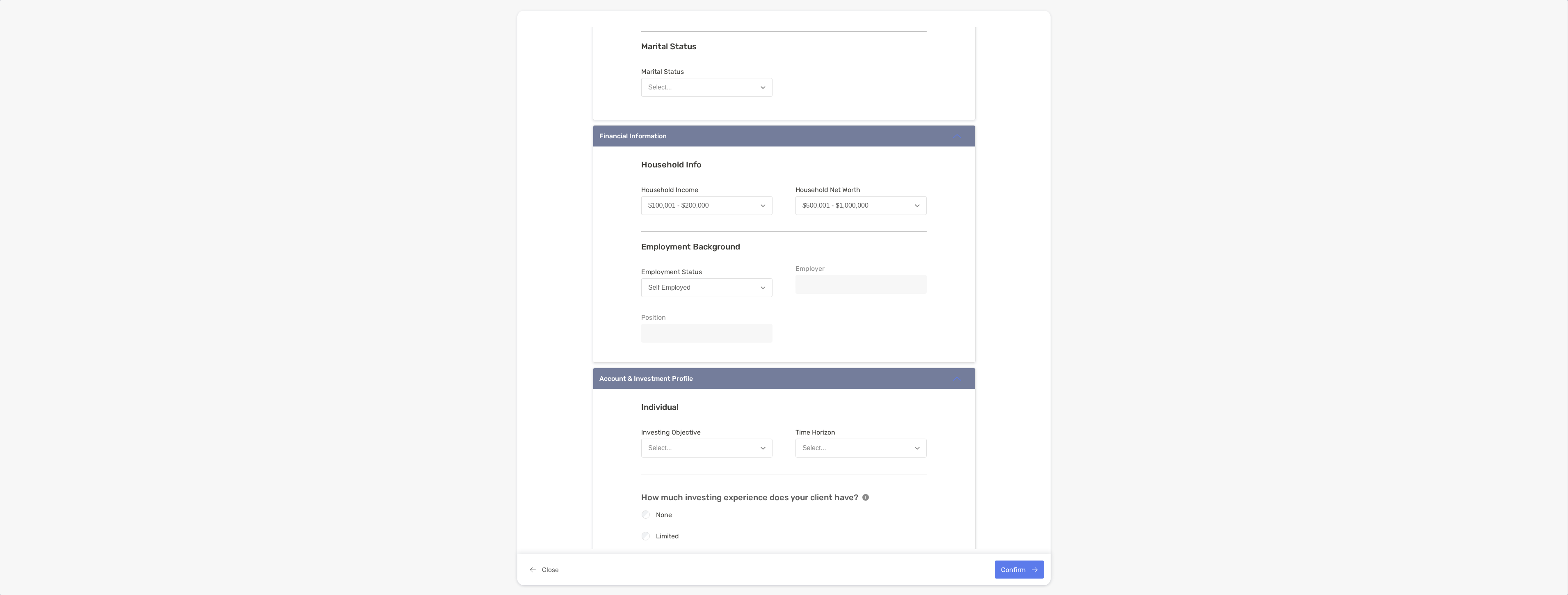
scroll to position [410, 0]
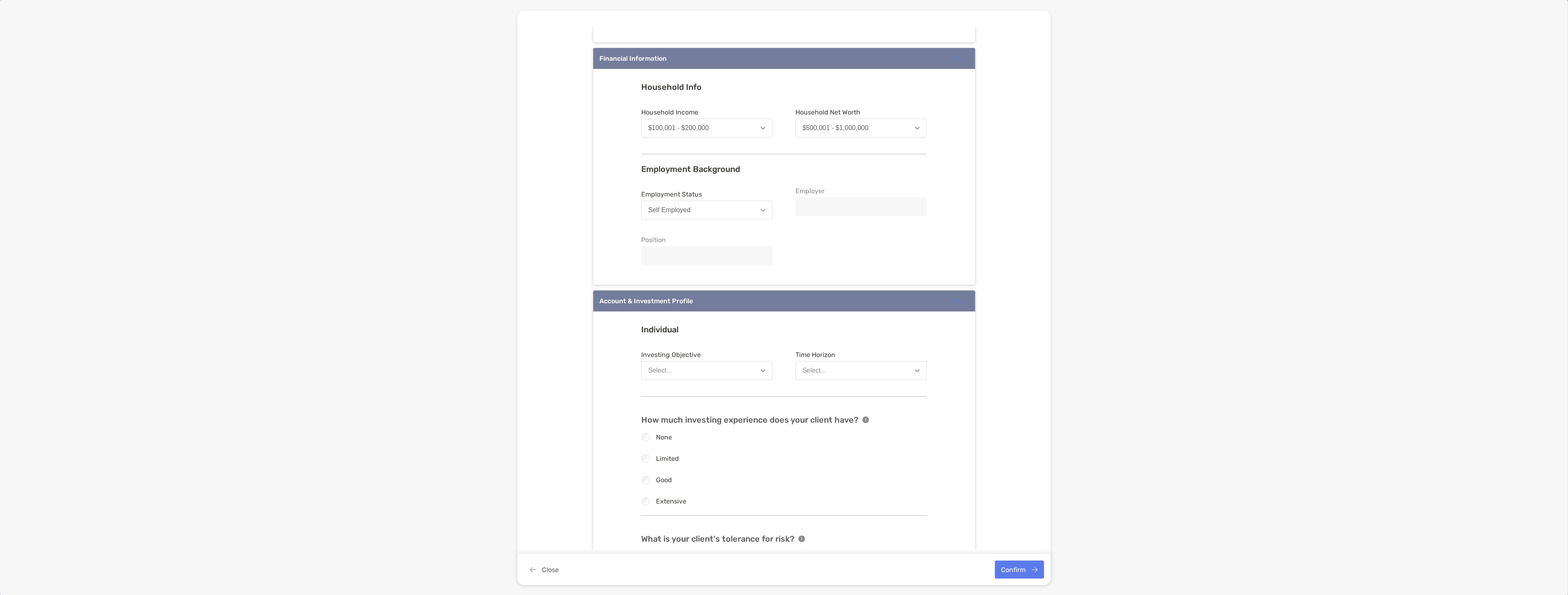
click at [702, 366] on button "Select..." at bounding box center [707, 370] width 131 height 19
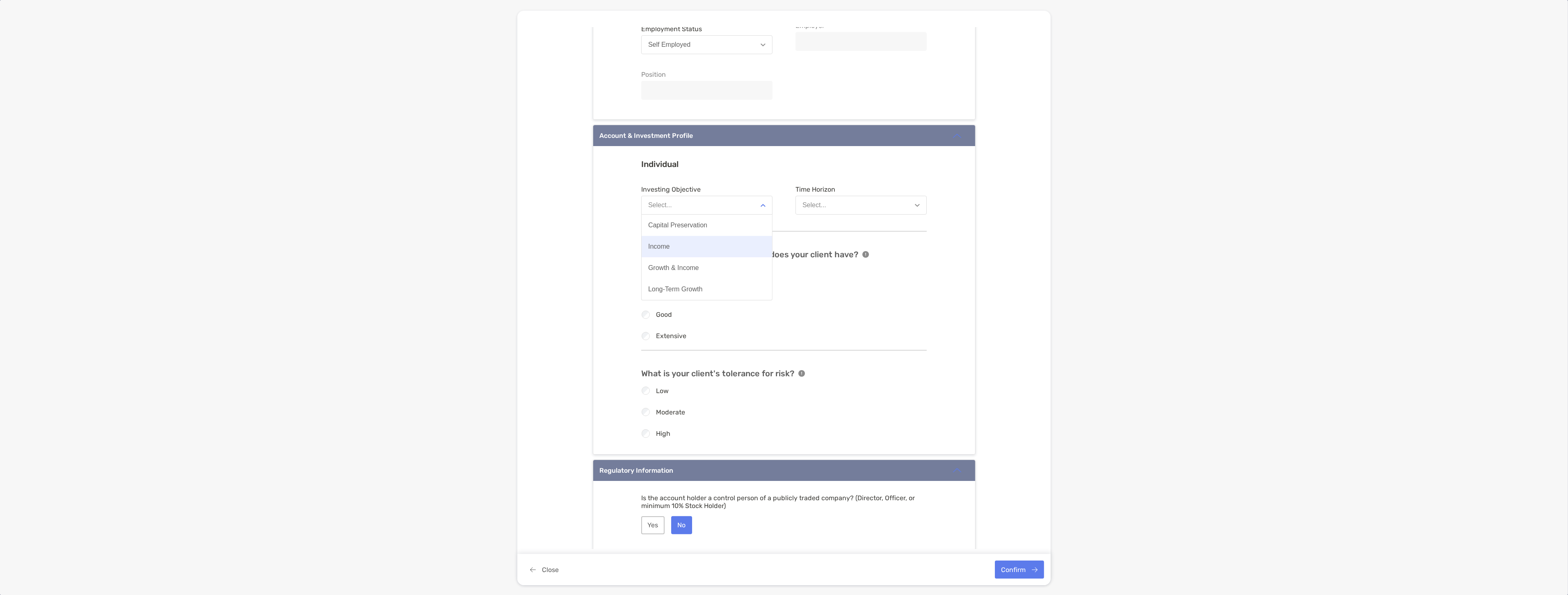
scroll to position [593, 0]
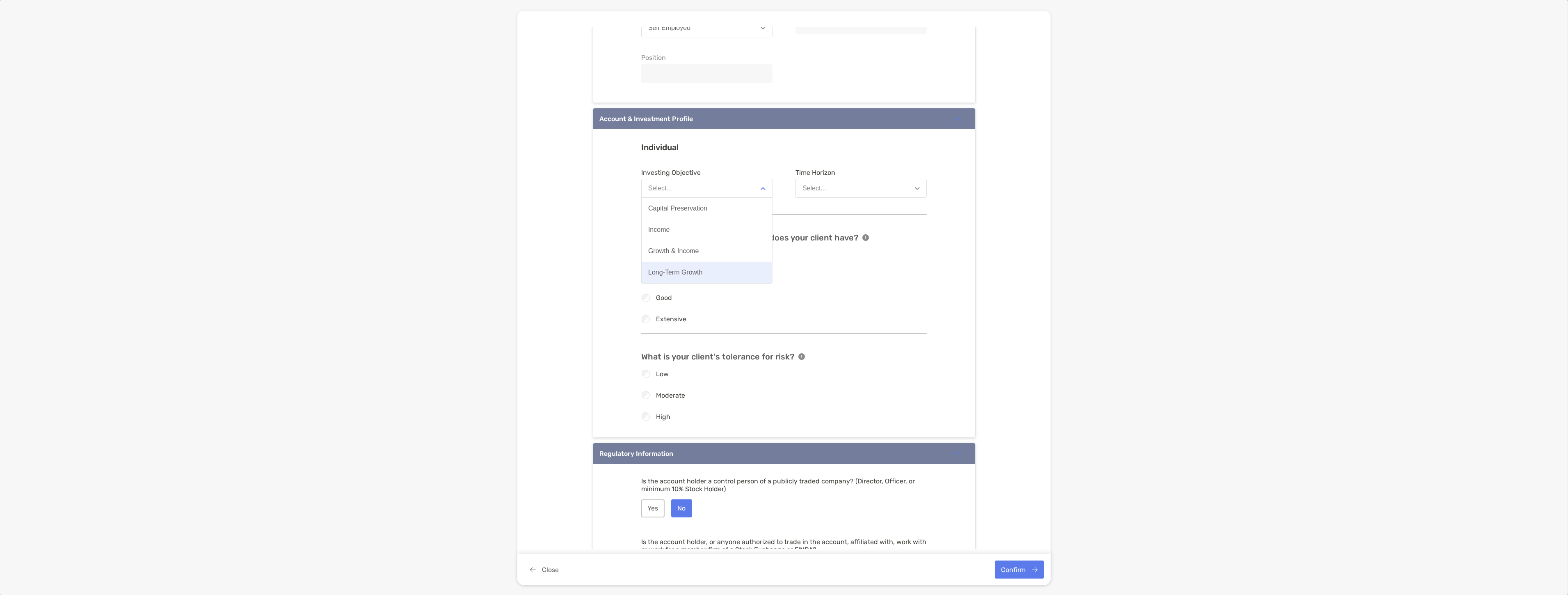
click at [680, 272] on div "Long-Term Growth" at bounding box center [676, 272] width 55 height 7
click at [844, 184] on button "Select..." at bounding box center [861, 188] width 131 height 19
click at [829, 246] on button "8 Years or More" at bounding box center [861, 251] width 130 height 21
click at [651, 297] on div "Good" at bounding box center [778, 298] width 285 height 8
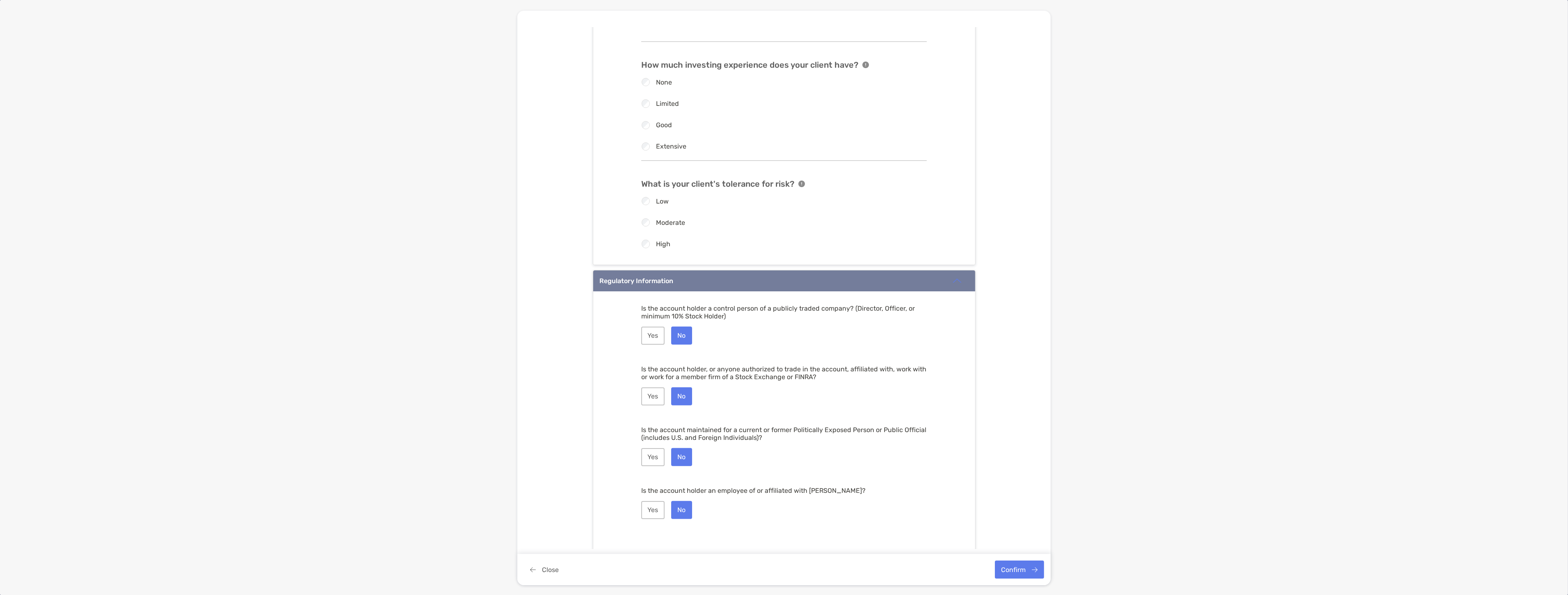
scroll to position [769, 0]
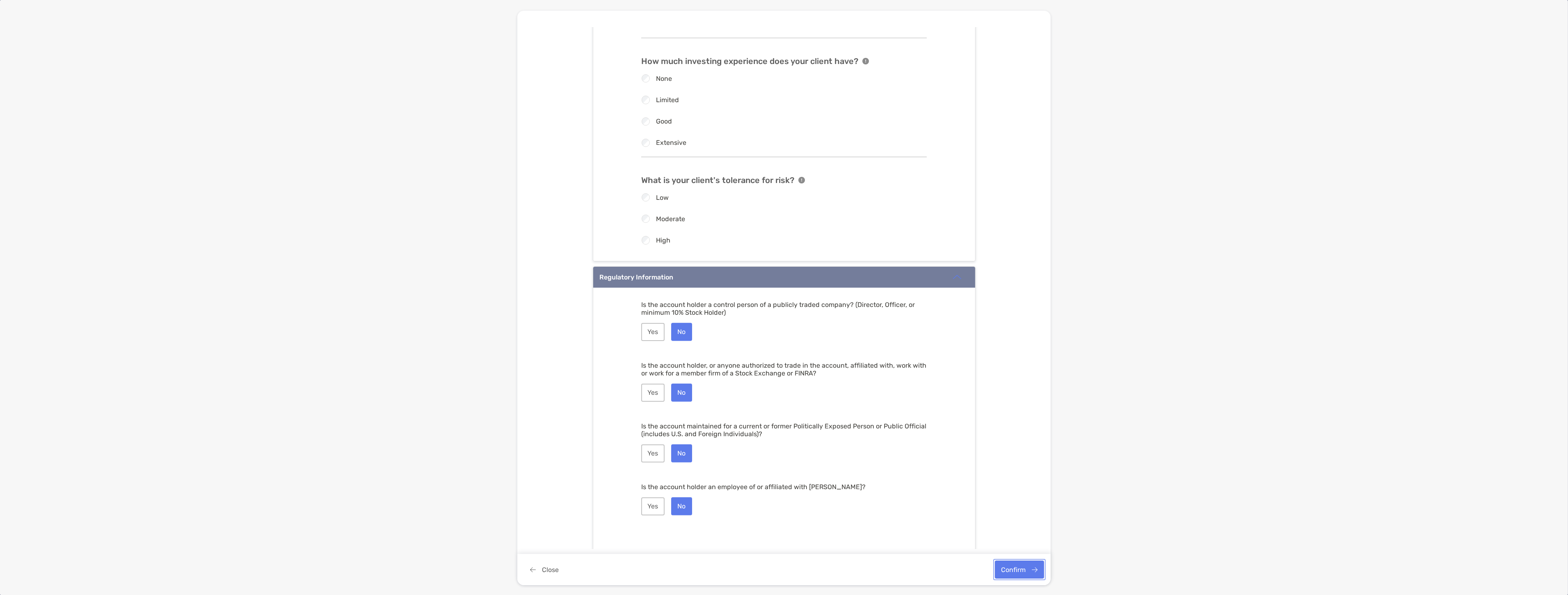
click at [1009, 575] on button "Confirm" at bounding box center [1019, 570] width 49 height 18
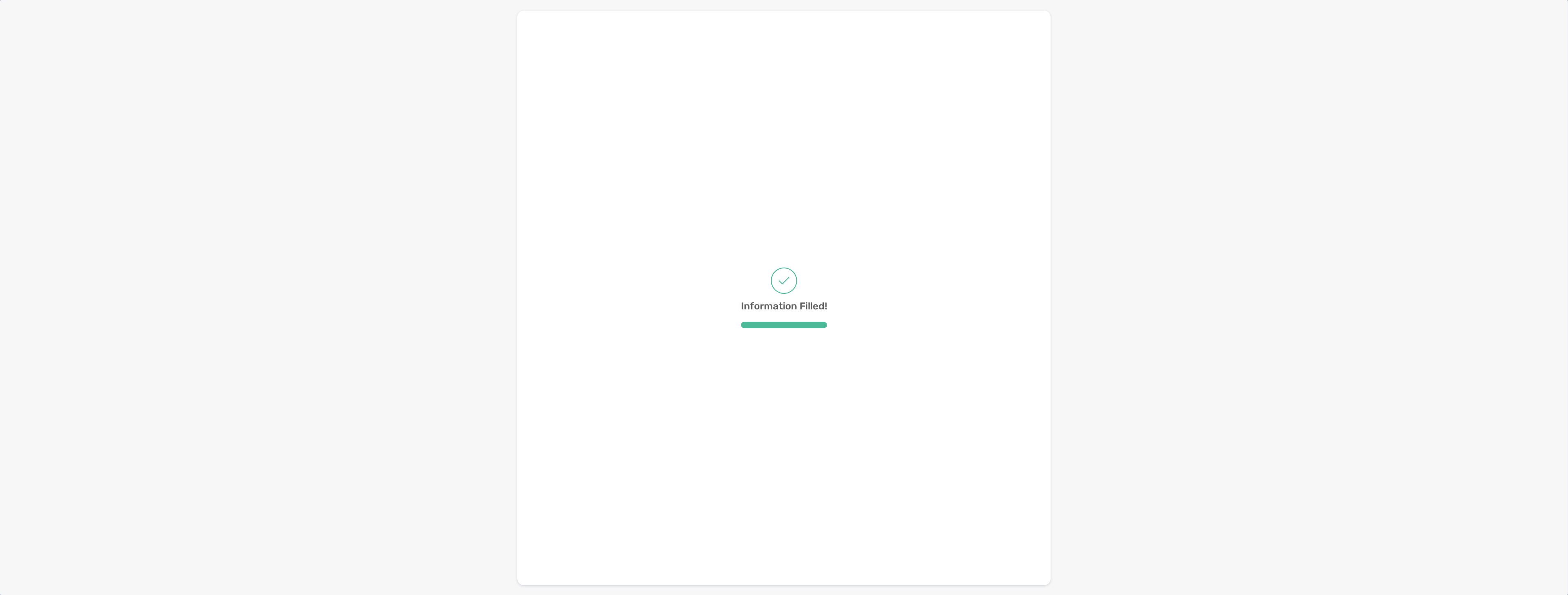
scroll to position [0, 0]
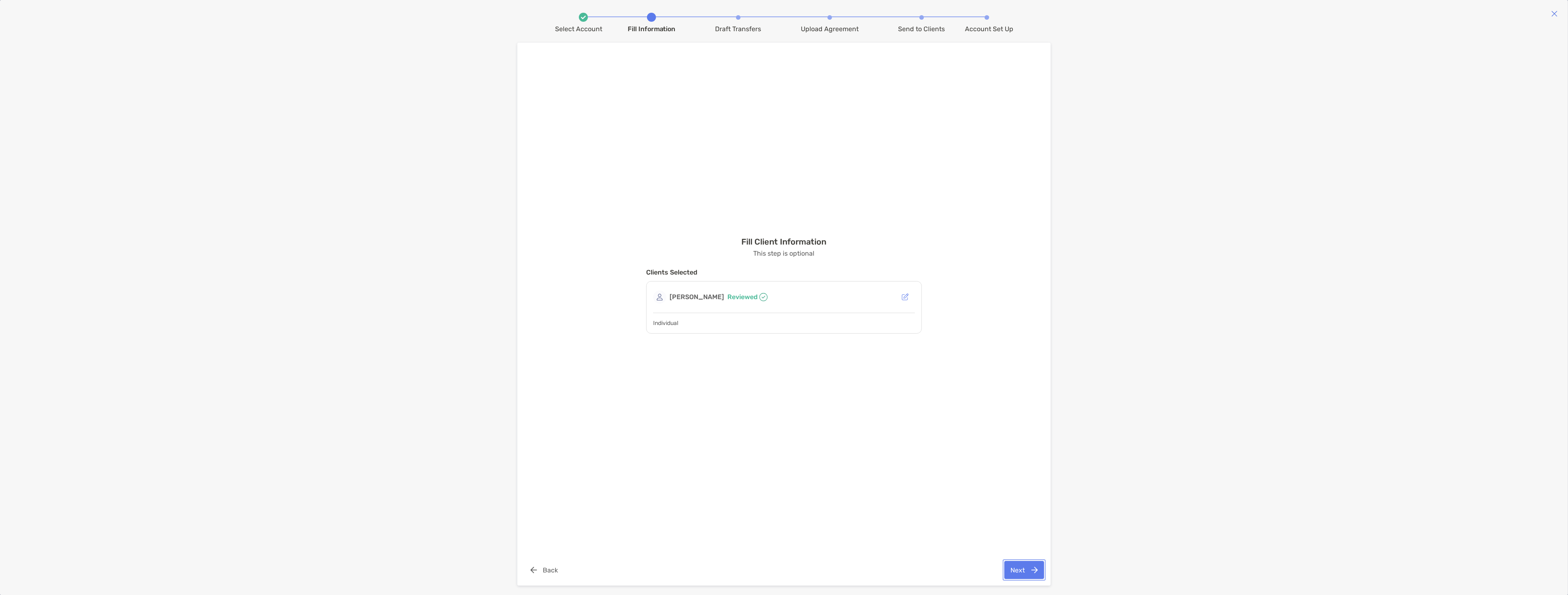
click at [1026, 566] on button "Next" at bounding box center [1024, 570] width 40 height 18
click at [987, 573] on button "Skip Step" at bounding box center [981, 570] width 42 height 18
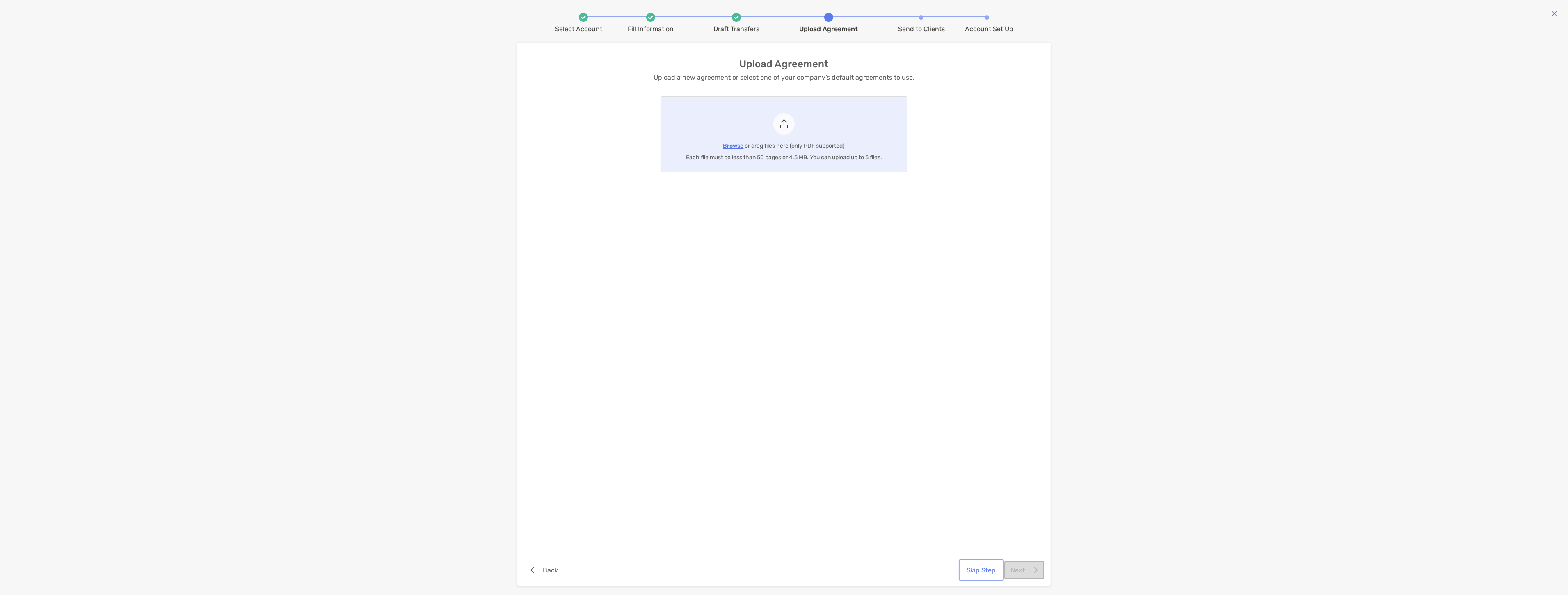
click at [971, 577] on button "Skip Step" at bounding box center [981, 570] width 42 height 18
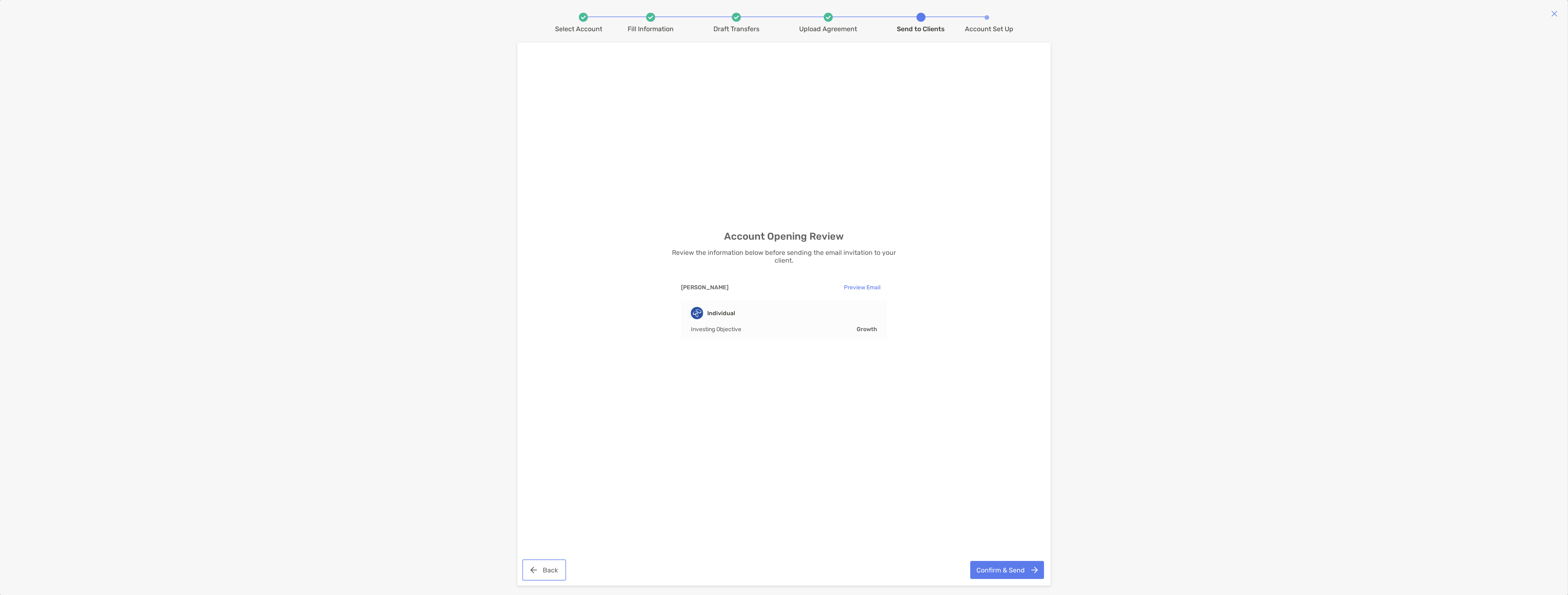
click at [532, 565] on button "Back" at bounding box center [544, 570] width 41 height 18
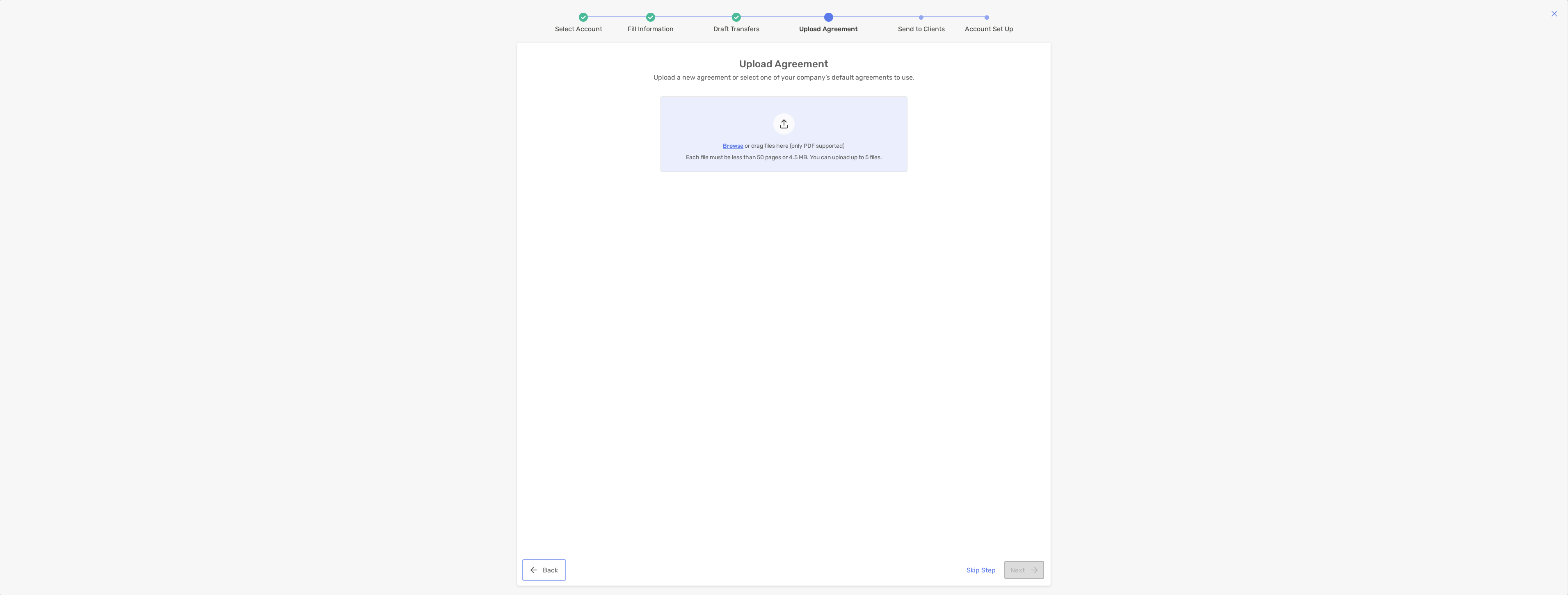
click at [532, 565] on button "Back" at bounding box center [544, 570] width 41 height 18
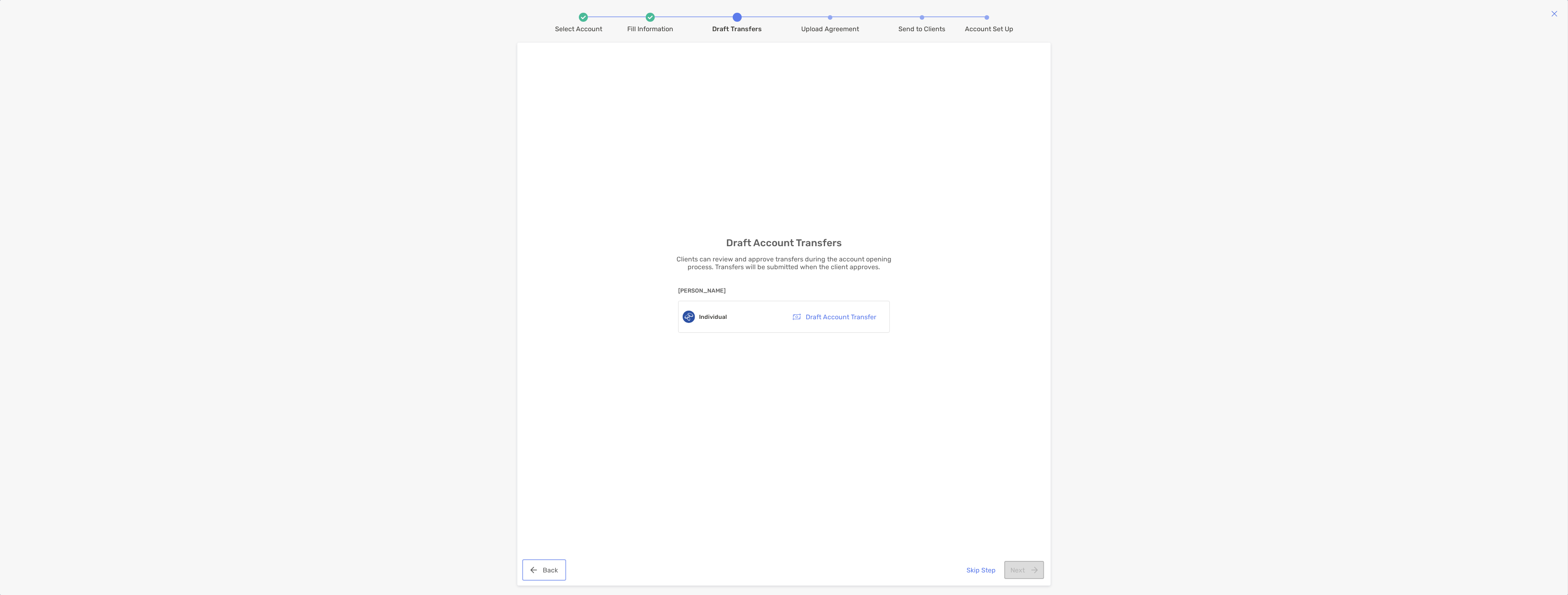
click at [532, 565] on button "Back" at bounding box center [544, 570] width 41 height 18
click at [1027, 574] on button "Next" at bounding box center [1024, 570] width 40 height 18
click at [1027, 572] on div "Skip Step Next" at bounding box center [1002, 570] width 83 height 18
click at [985, 568] on button "Skip Step" at bounding box center [981, 570] width 42 height 18
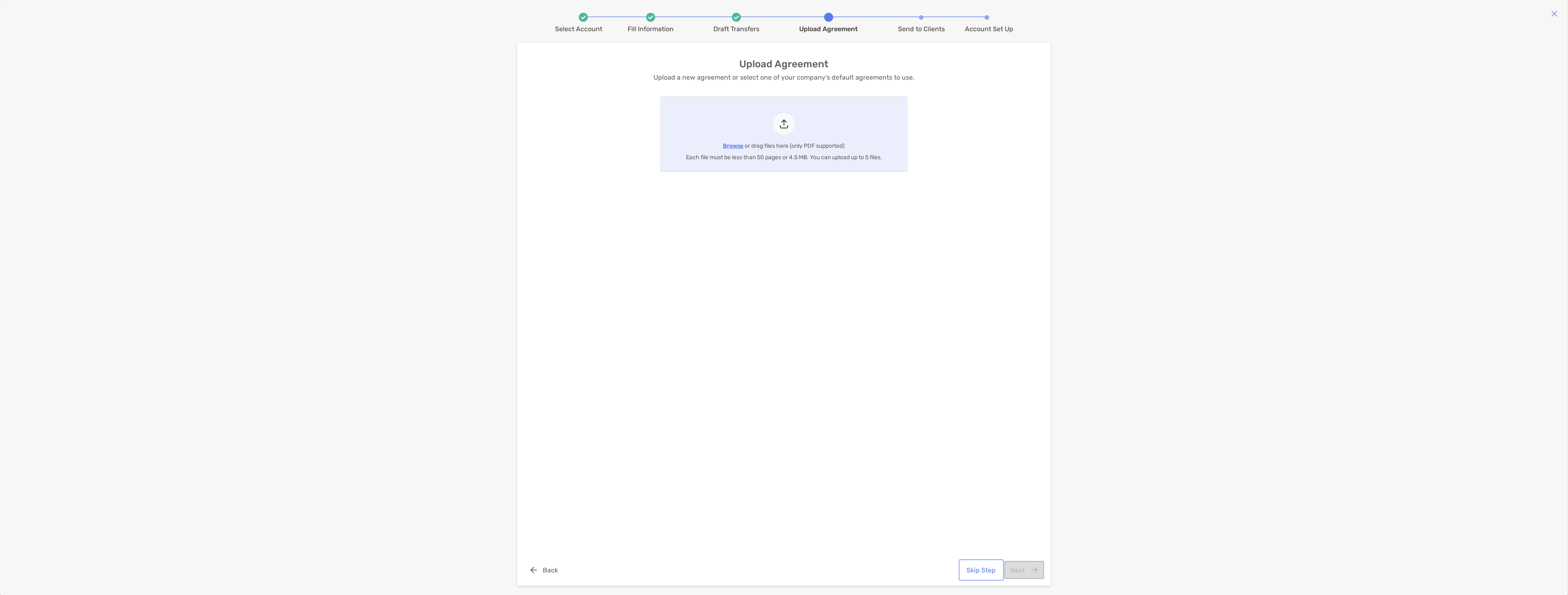
click at [985, 568] on button "Skip Step" at bounding box center [981, 570] width 42 height 18
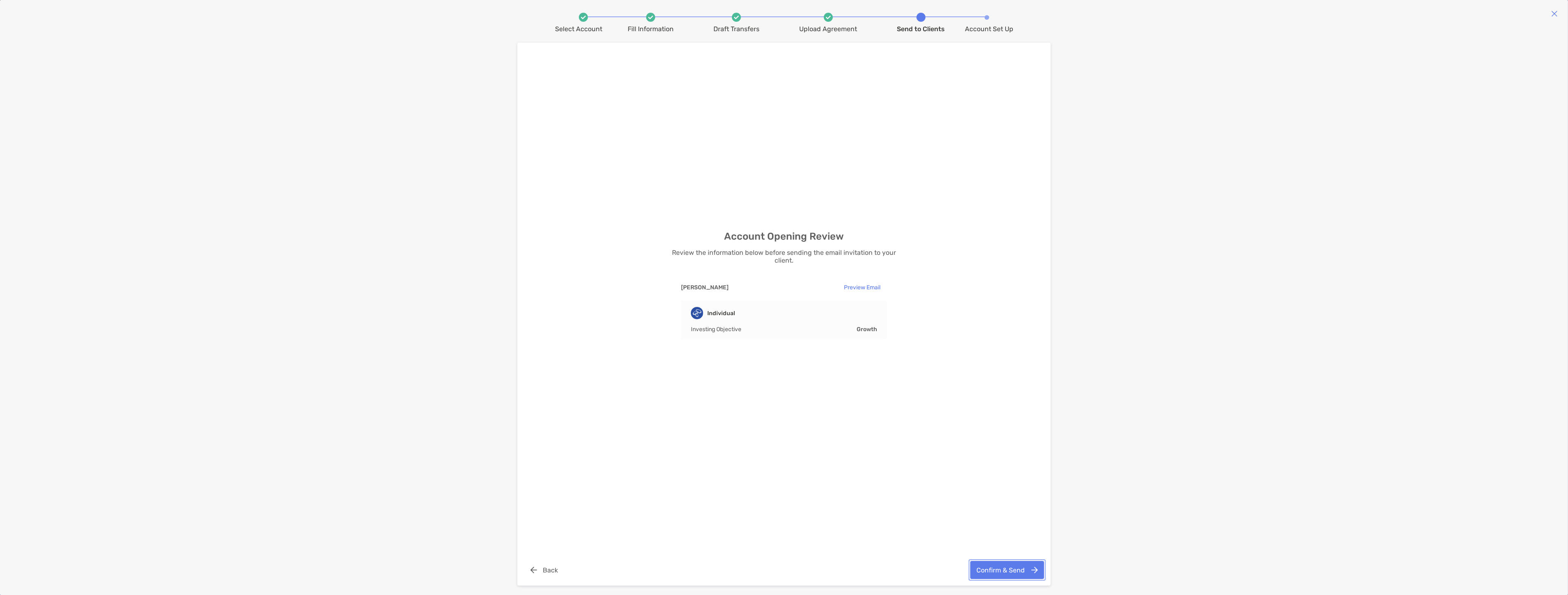
click at [1027, 571] on button "Confirm & Send" at bounding box center [1007, 570] width 74 height 18
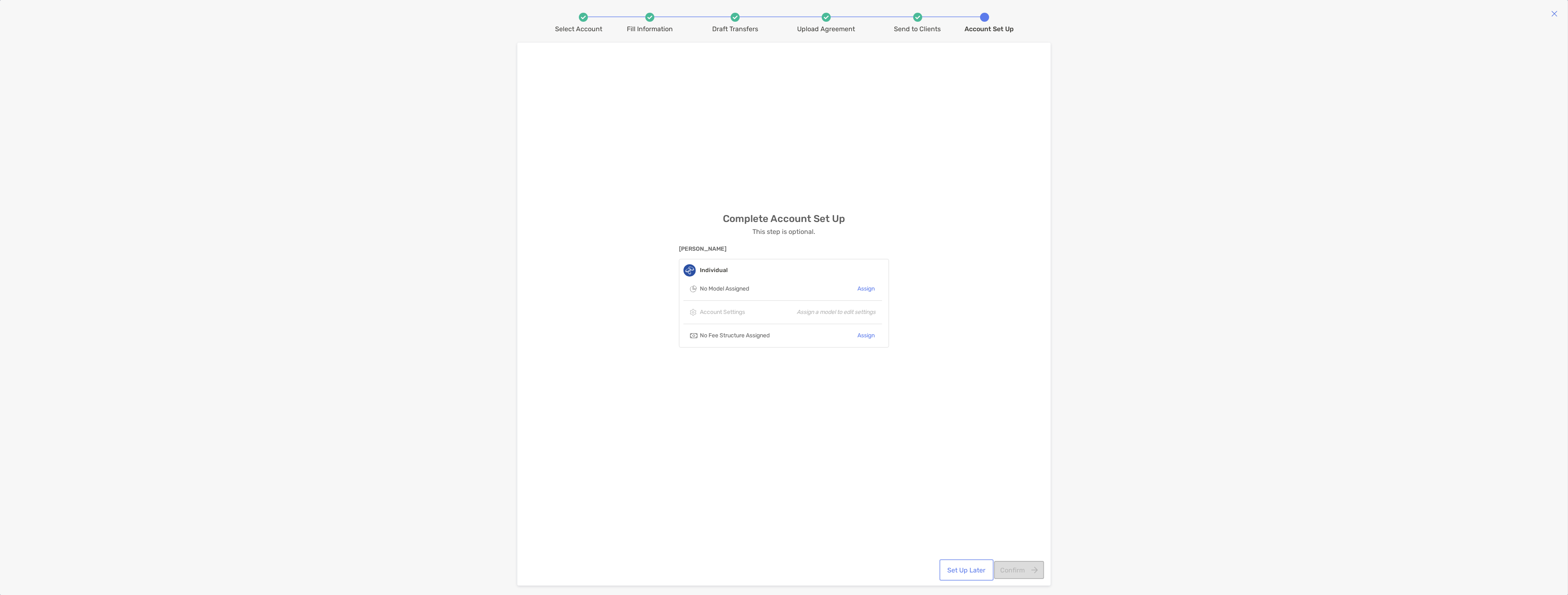
click at [960, 568] on button "Set Up Later" at bounding box center [967, 570] width 51 height 18
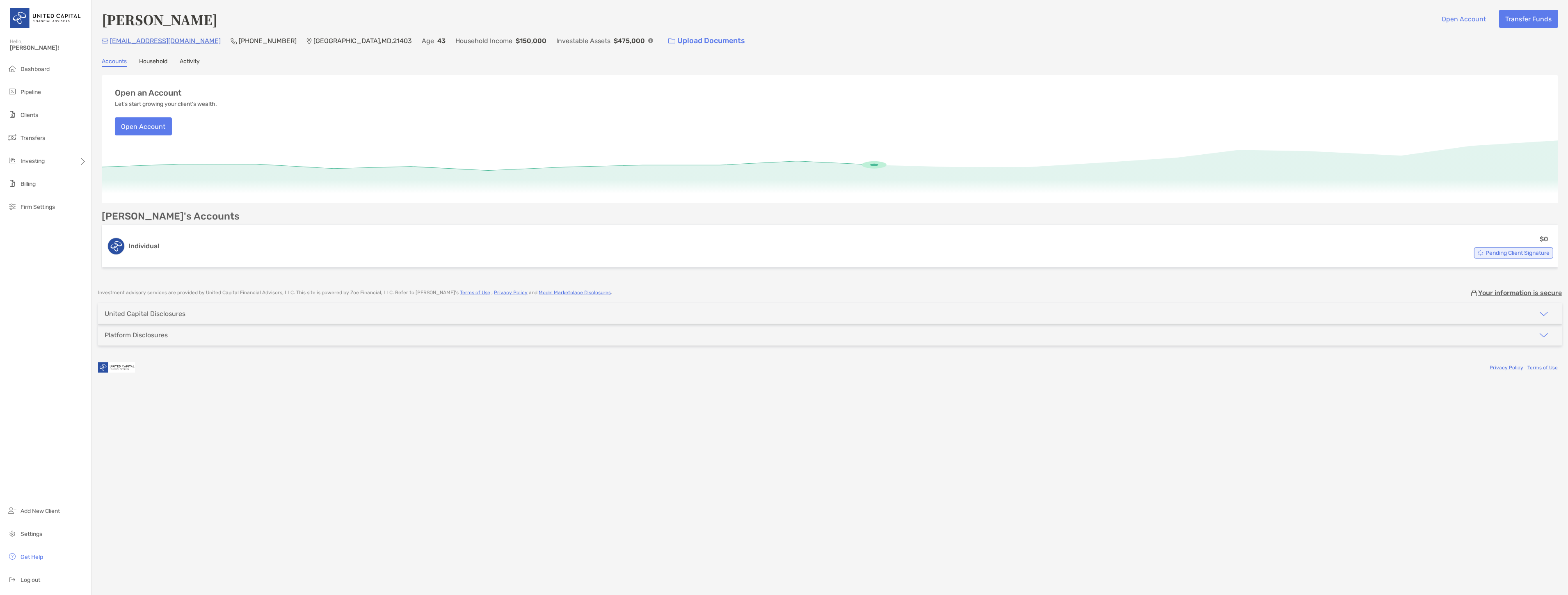
click at [186, 60] on link "Activity" at bounding box center [189, 62] width 20 height 9
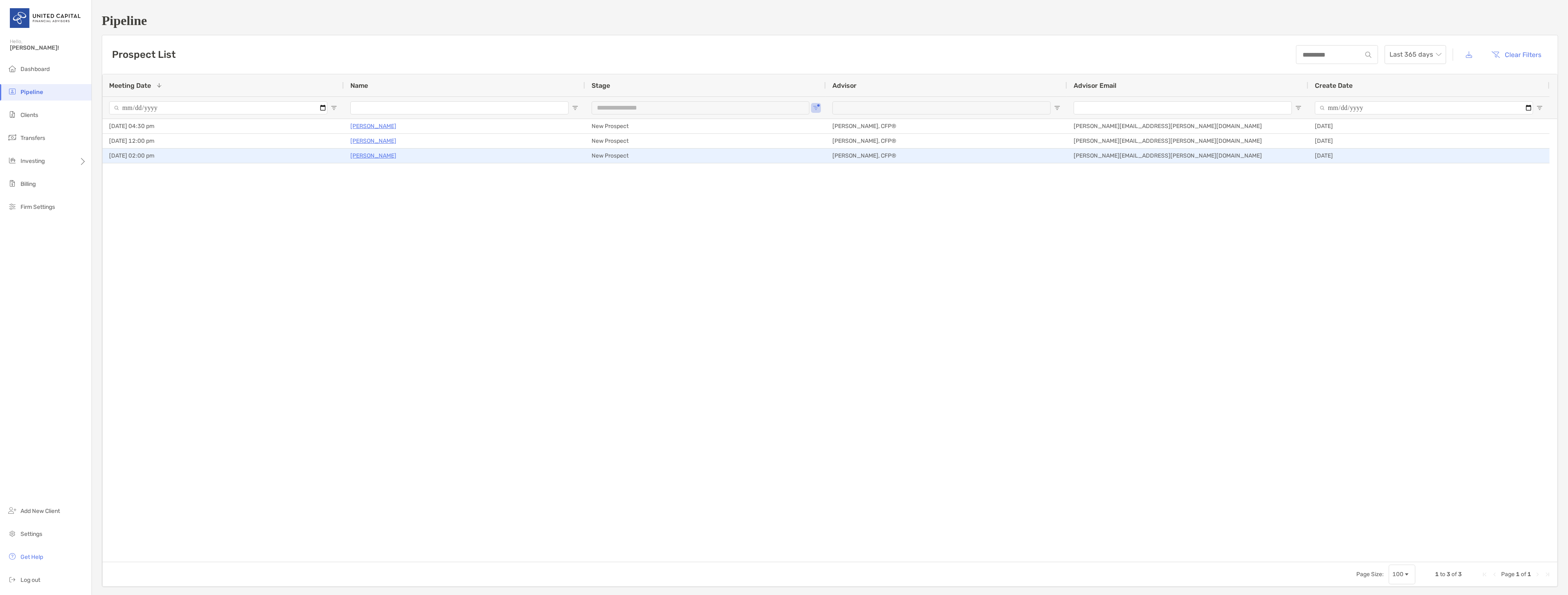
click at [355, 153] on p "[PERSON_NAME]" at bounding box center [373, 155] width 46 height 10
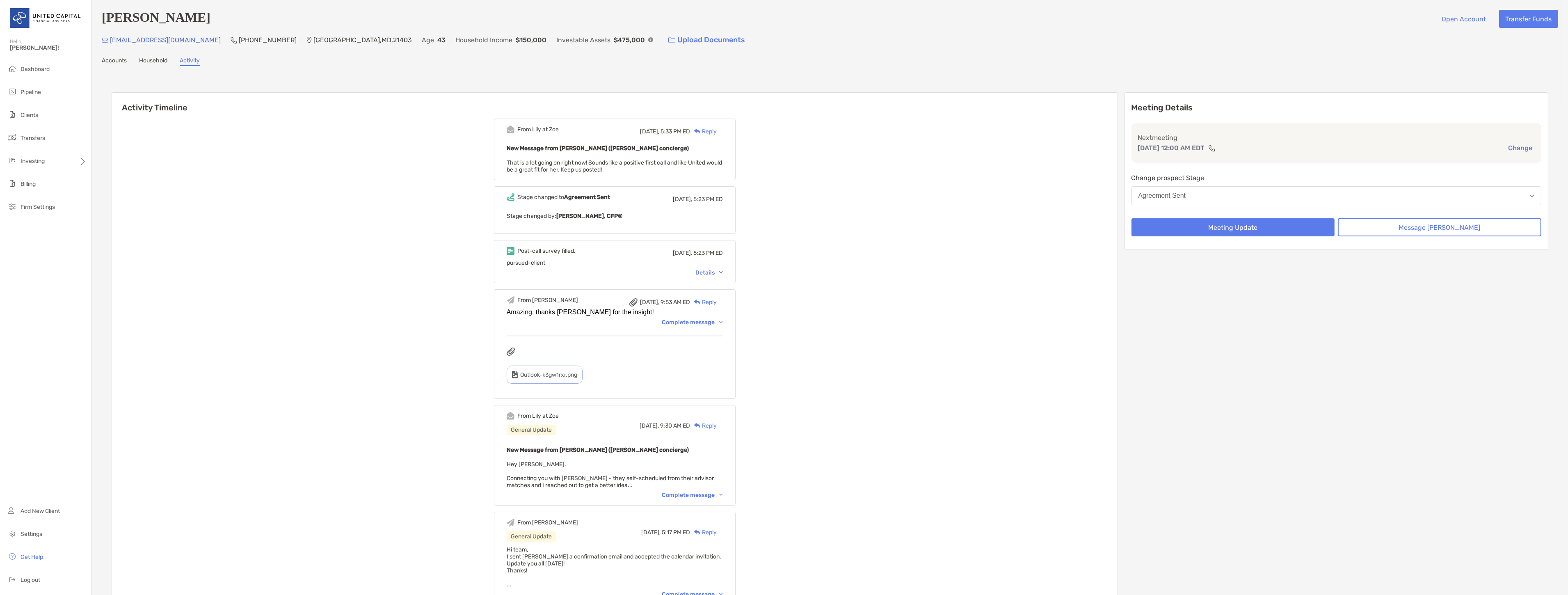
click at [119, 60] on link "Accounts" at bounding box center [114, 62] width 25 height 9
